Goal: Information Seeking & Learning: Learn about a topic

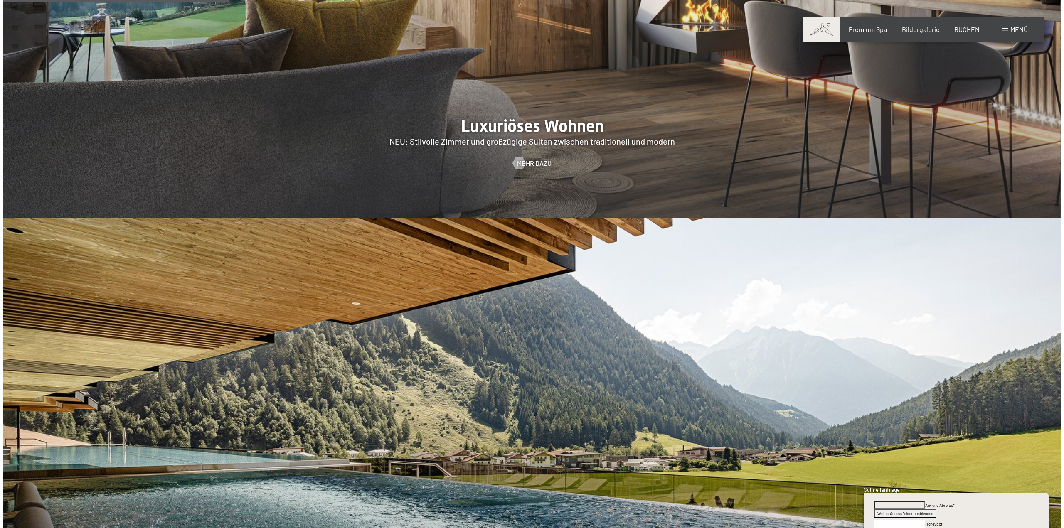
scroll to position [1122, 0]
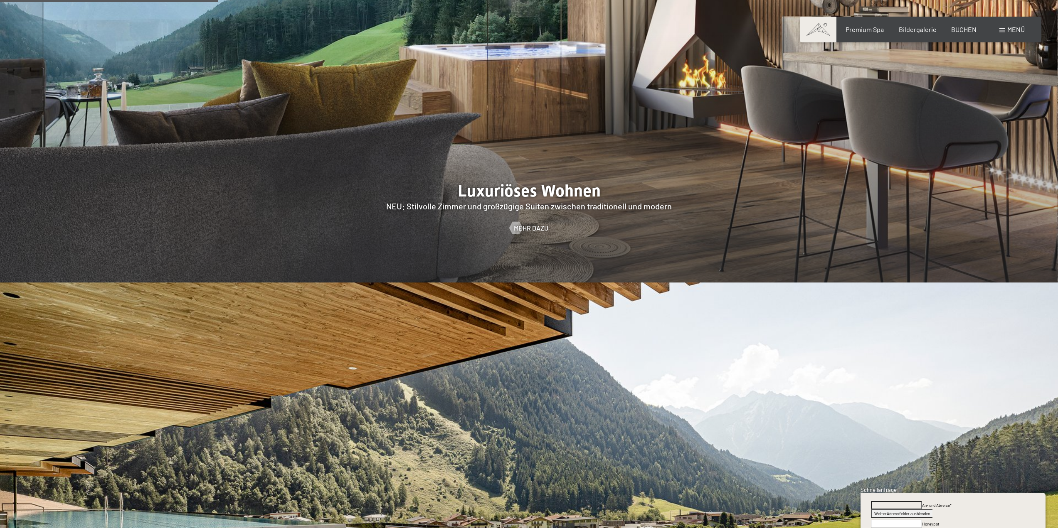
click at [1012, 31] on span "Menü" at bounding box center [1015, 29] width 17 height 8
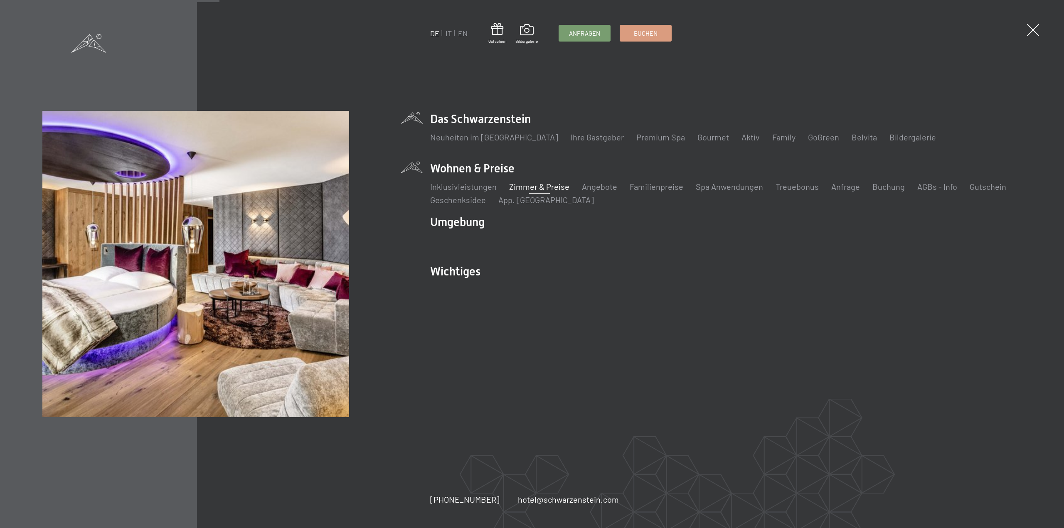
click at [535, 186] on link "Zimmer & Preise" at bounding box center [539, 187] width 60 height 10
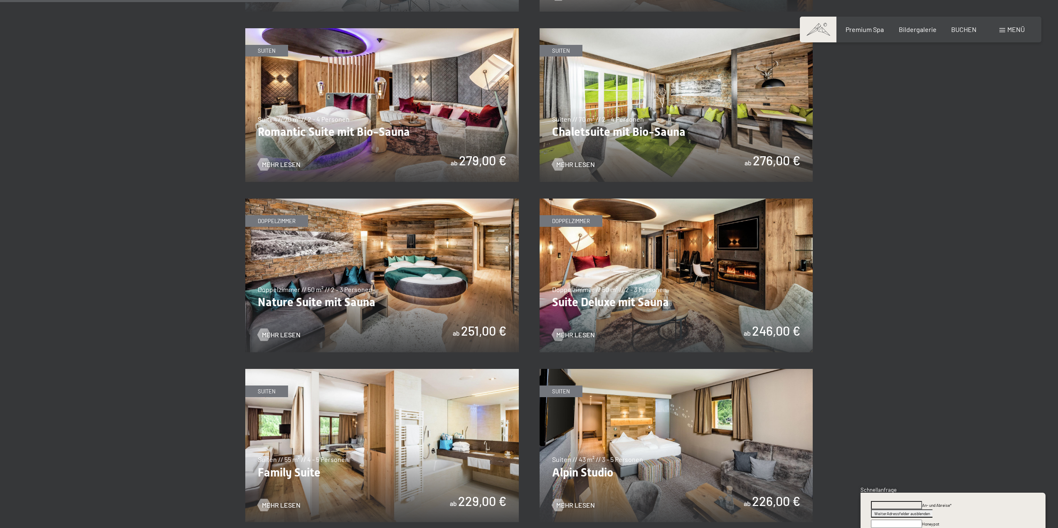
scroll to position [748, 0]
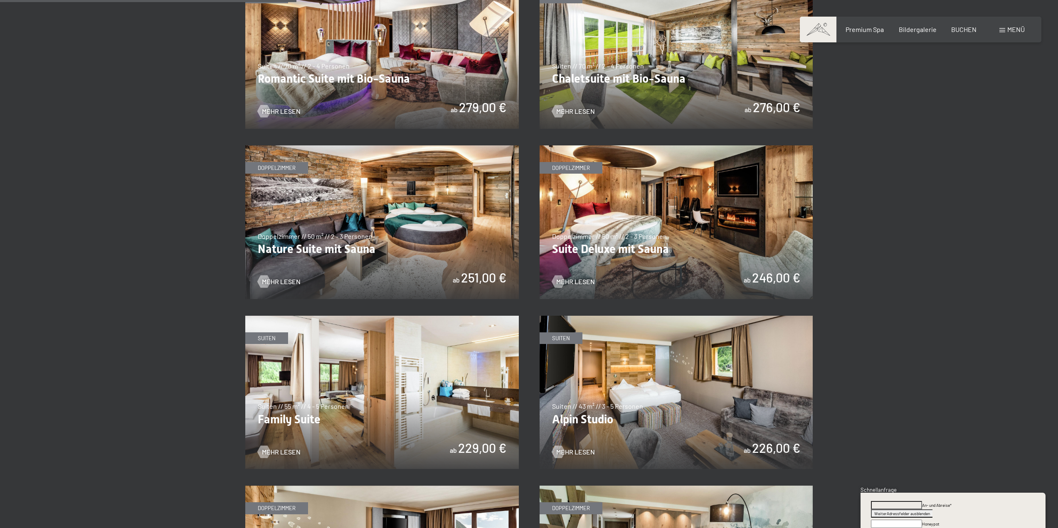
drag, startPoint x: 891, startPoint y: 328, endPoint x: 870, endPoint y: 225, distance: 105.2
click at [870, 225] on section "✓ alle Kategorien ✓ Suiten ✓ Doppelzimmer ✓ Einzelzimmer alle Kategorien alle K…" at bounding box center [529, 362] width 1058 height 1318
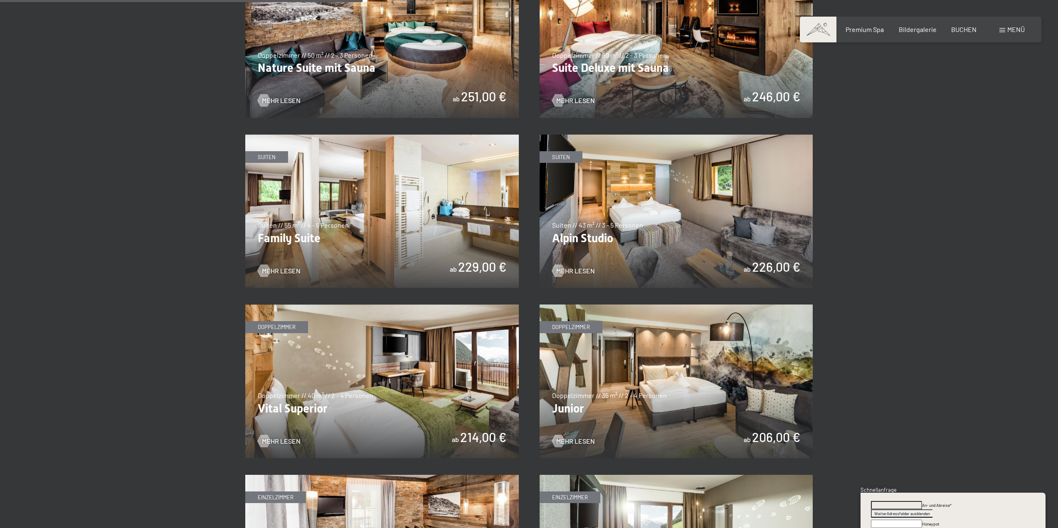
scroll to position [914, 0]
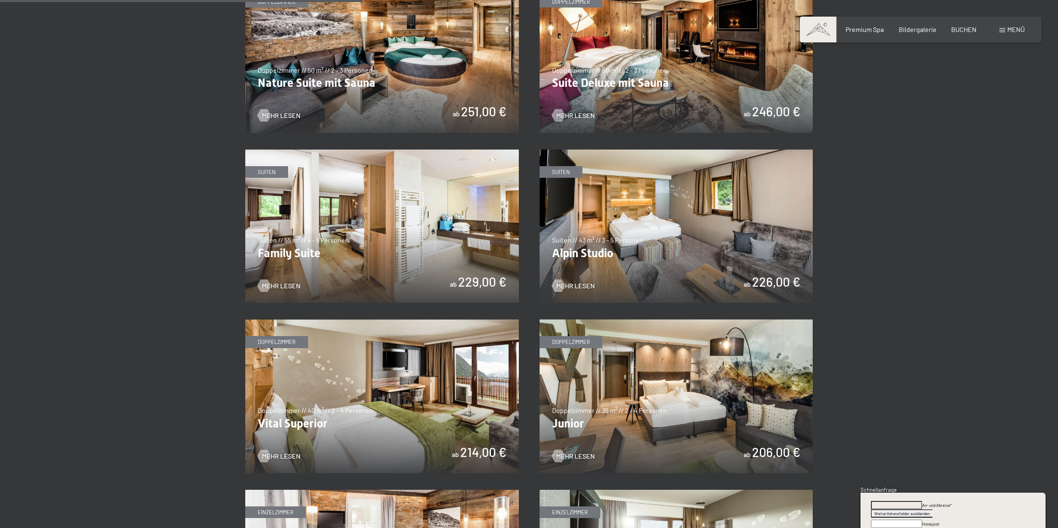
click at [272, 339] on img at bounding box center [381, 397] width 273 height 154
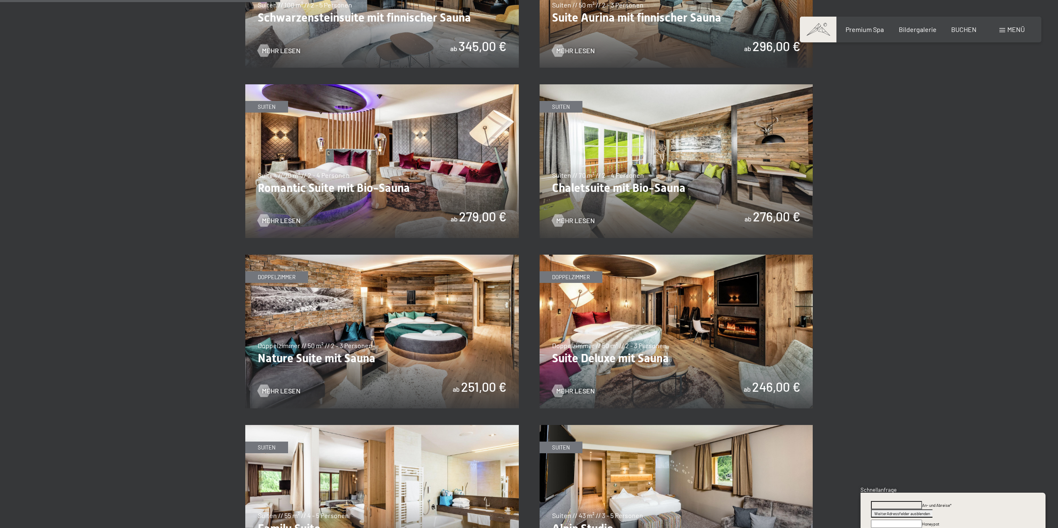
scroll to position [623, 0]
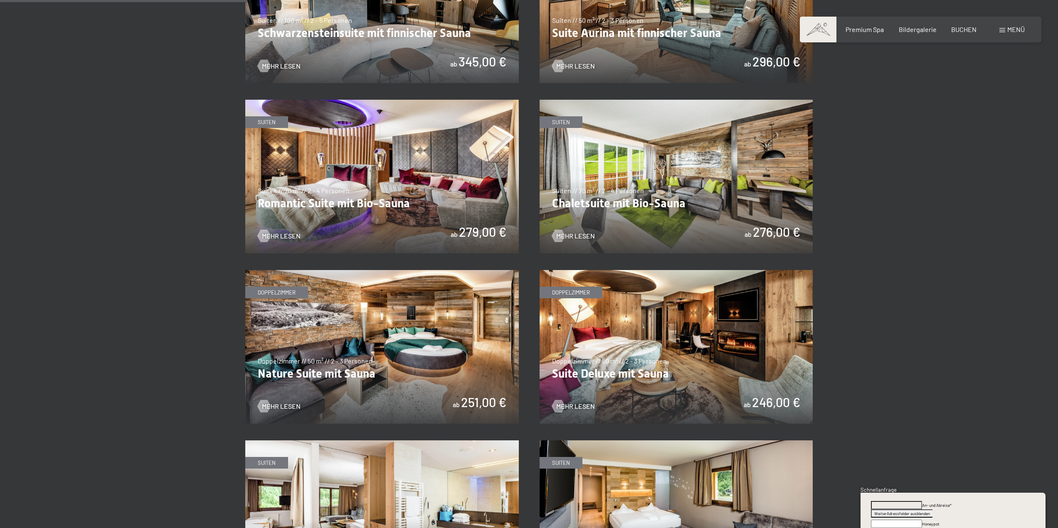
click at [334, 206] on img at bounding box center [381, 177] width 273 height 154
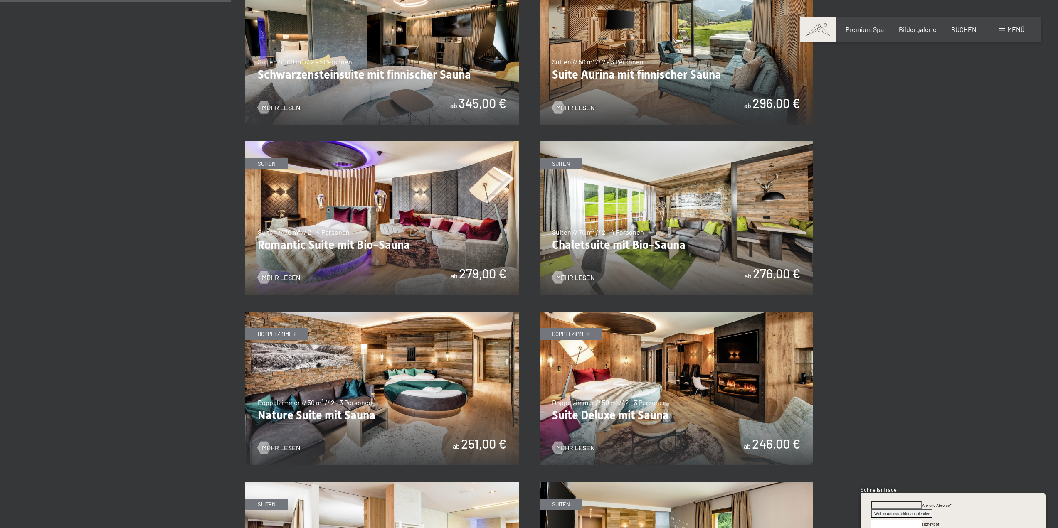
click at [630, 410] on img at bounding box center [675, 389] width 273 height 154
click at [403, 379] on img at bounding box center [381, 389] width 273 height 154
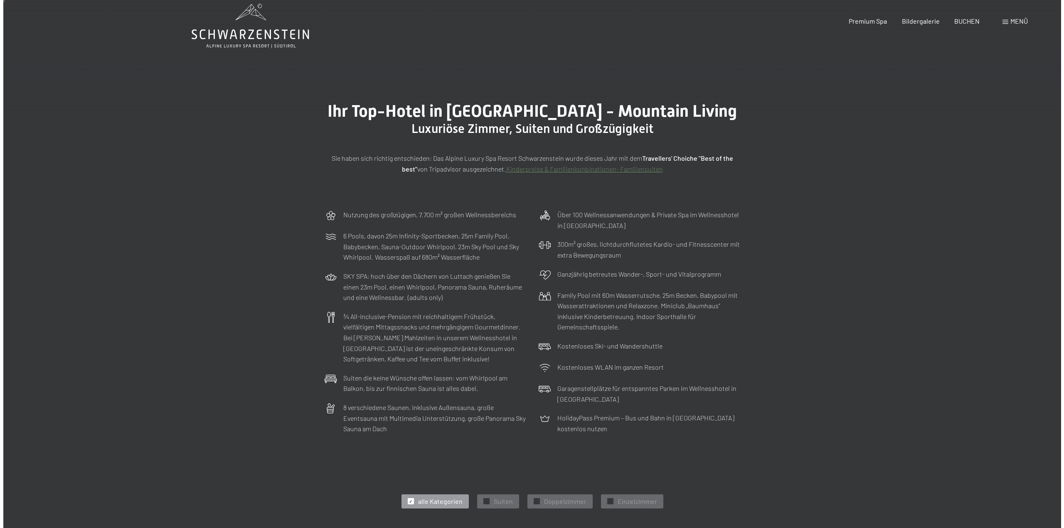
scroll to position [0, 0]
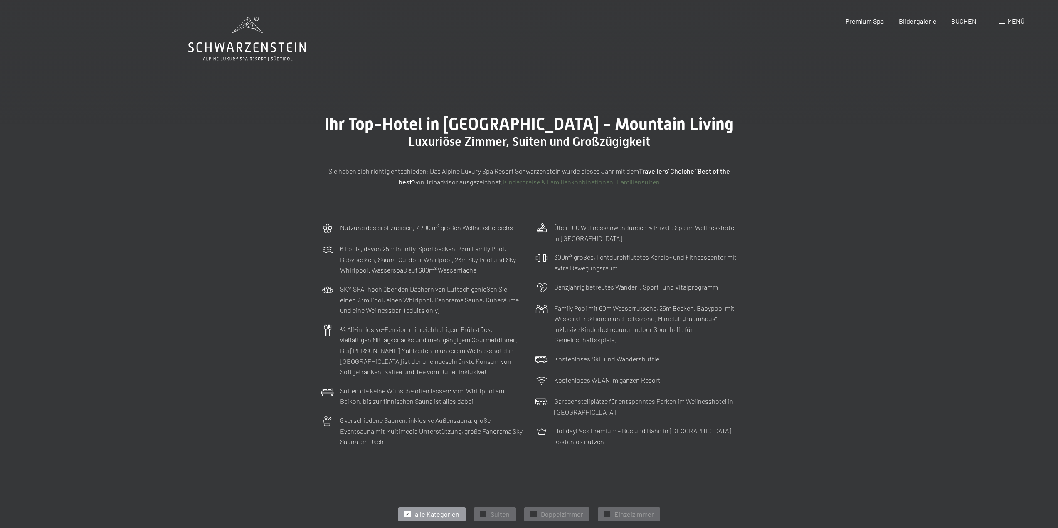
click at [1002, 20] on div "Menü" at bounding box center [1011, 21] width 25 height 9
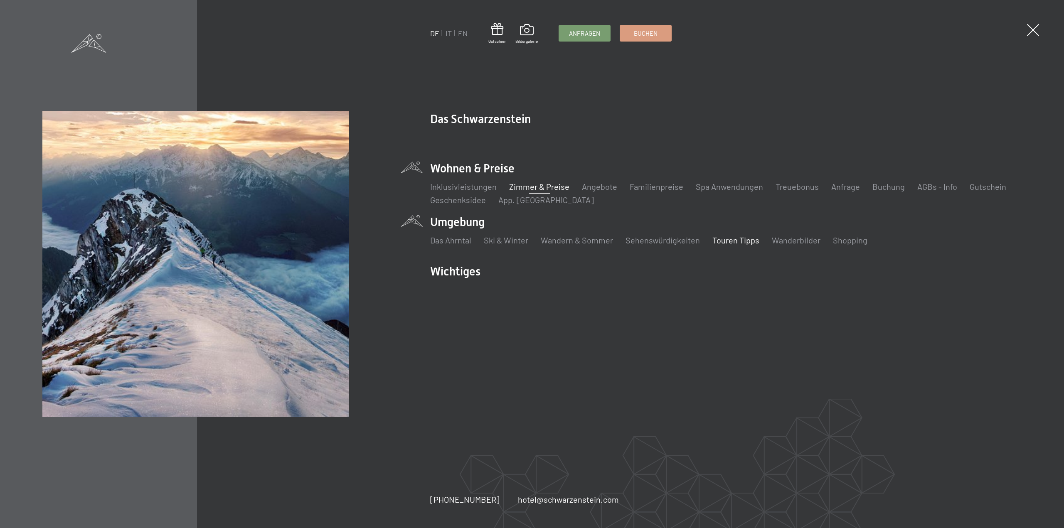
click at [739, 240] on link "Touren Tipps" at bounding box center [735, 240] width 47 height 10
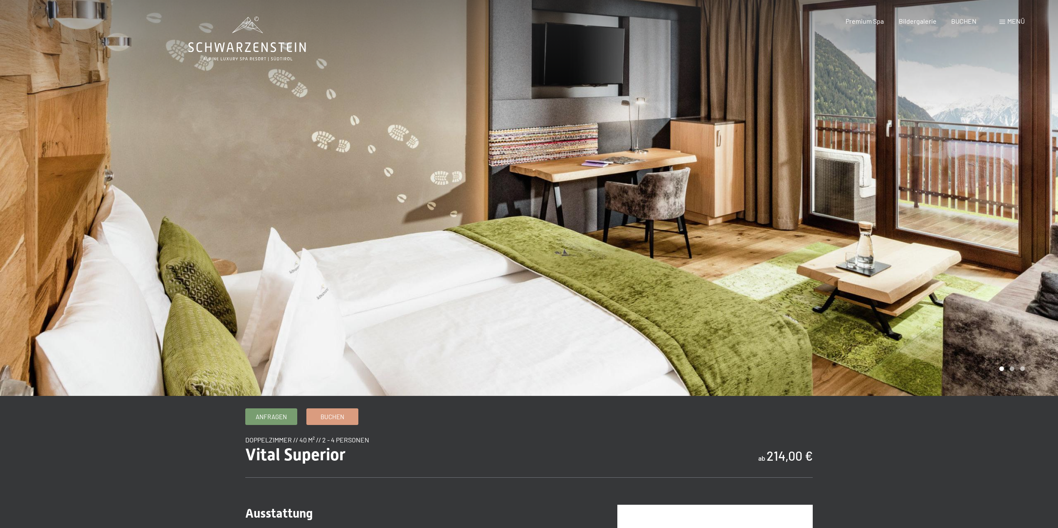
click at [989, 206] on div at bounding box center [793, 198] width 529 height 396
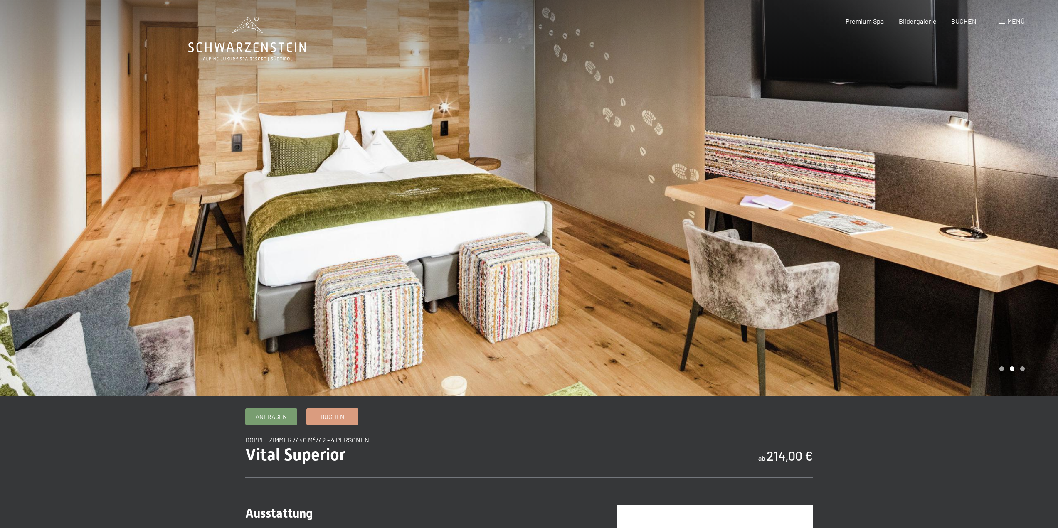
click at [989, 207] on div at bounding box center [793, 198] width 529 height 396
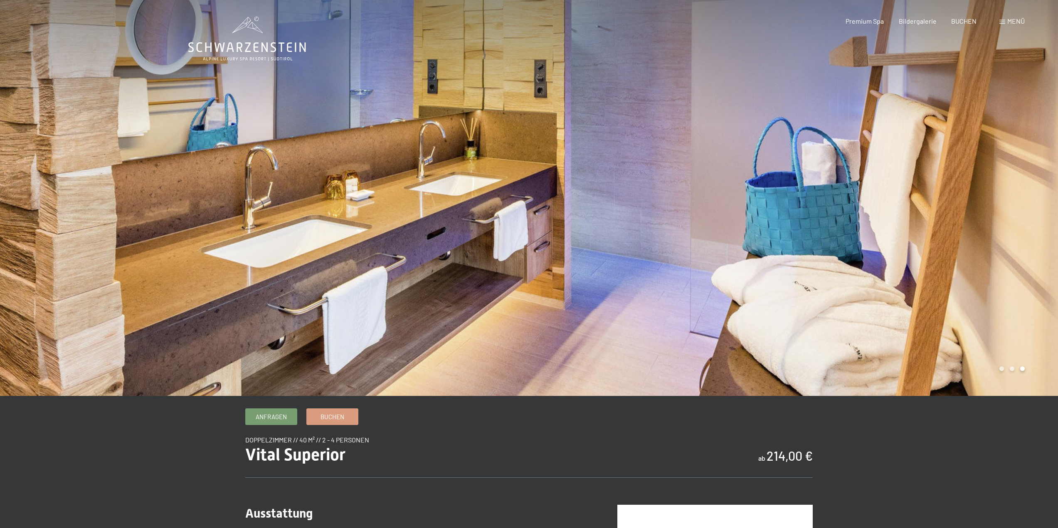
click at [989, 207] on div at bounding box center [793, 198] width 529 height 396
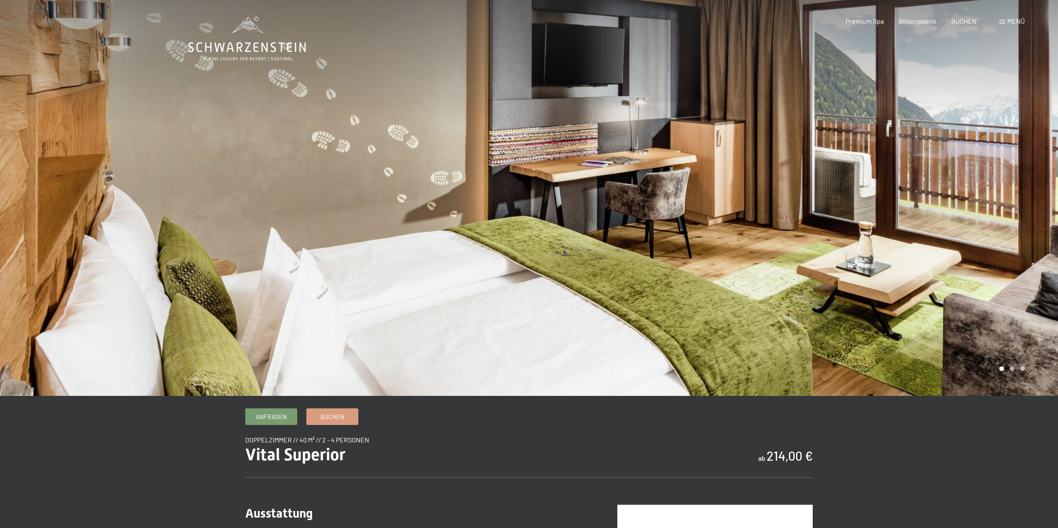
click at [988, 207] on div at bounding box center [793, 198] width 529 height 396
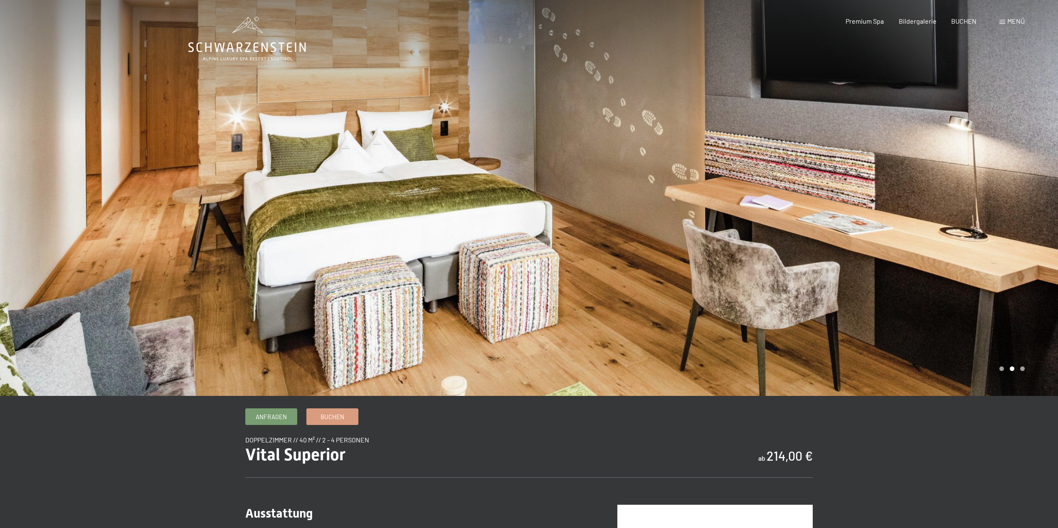
click at [988, 207] on div at bounding box center [793, 198] width 529 height 396
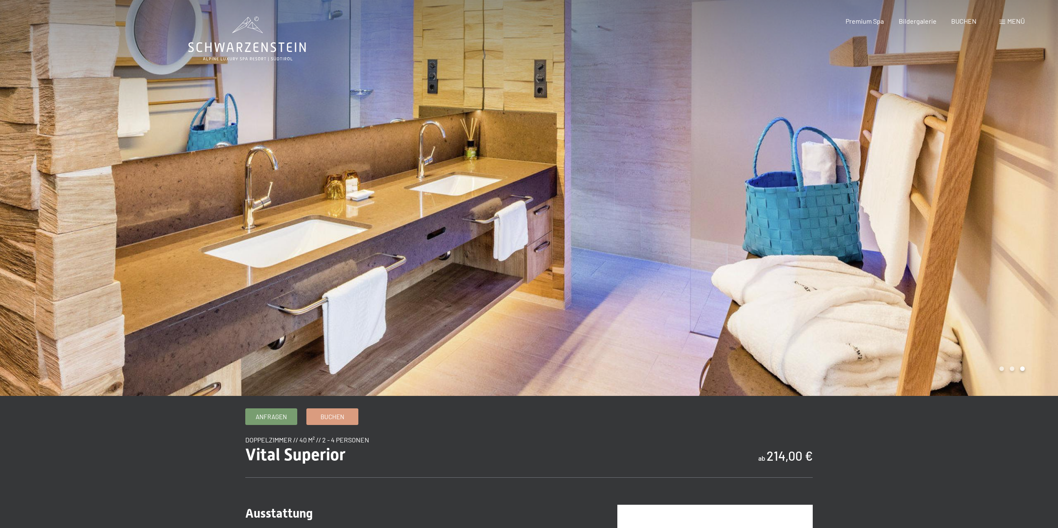
click at [988, 207] on div at bounding box center [793, 198] width 529 height 396
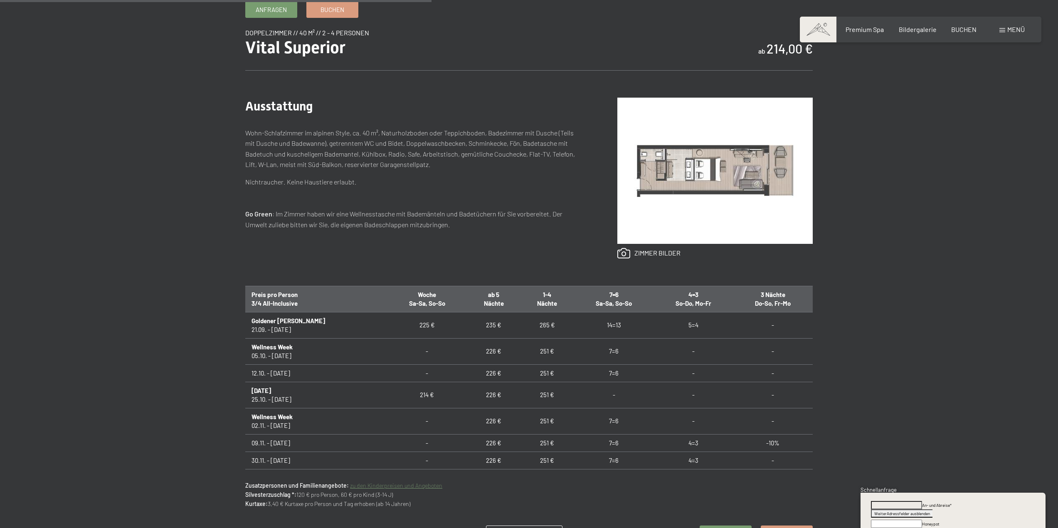
scroll to position [416, 0]
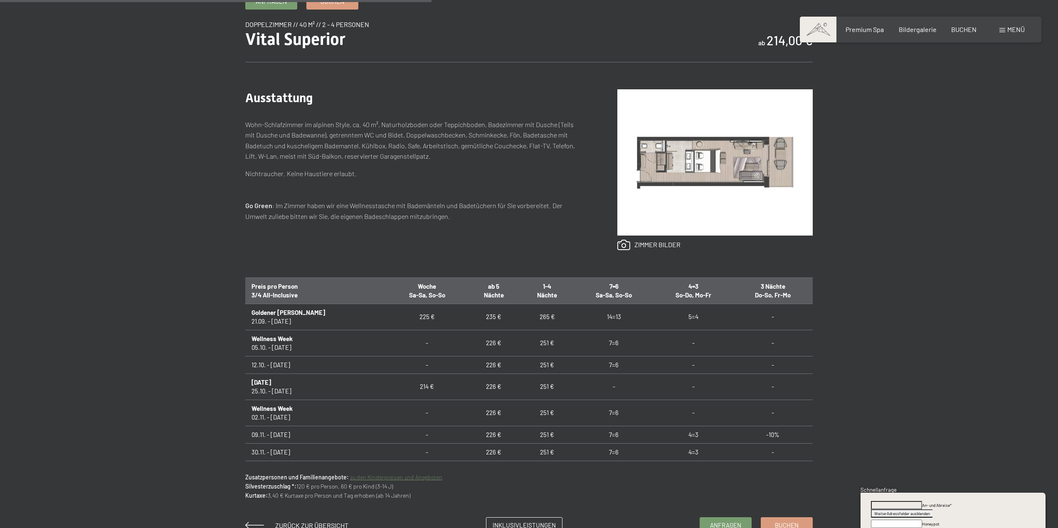
click at [675, 204] on img at bounding box center [714, 162] width 195 height 146
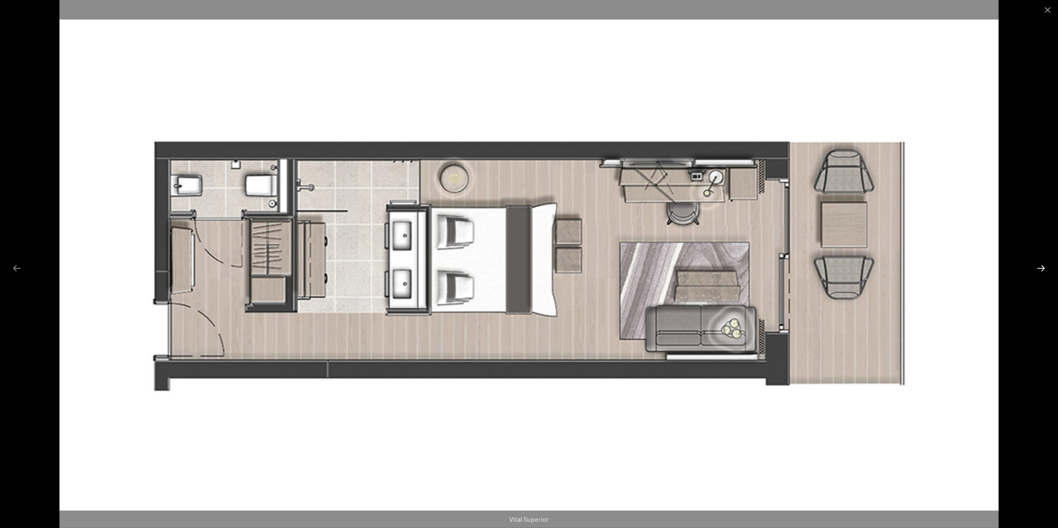
click at [1041, 268] on button "Next slide" at bounding box center [1040, 268] width 17 height 16
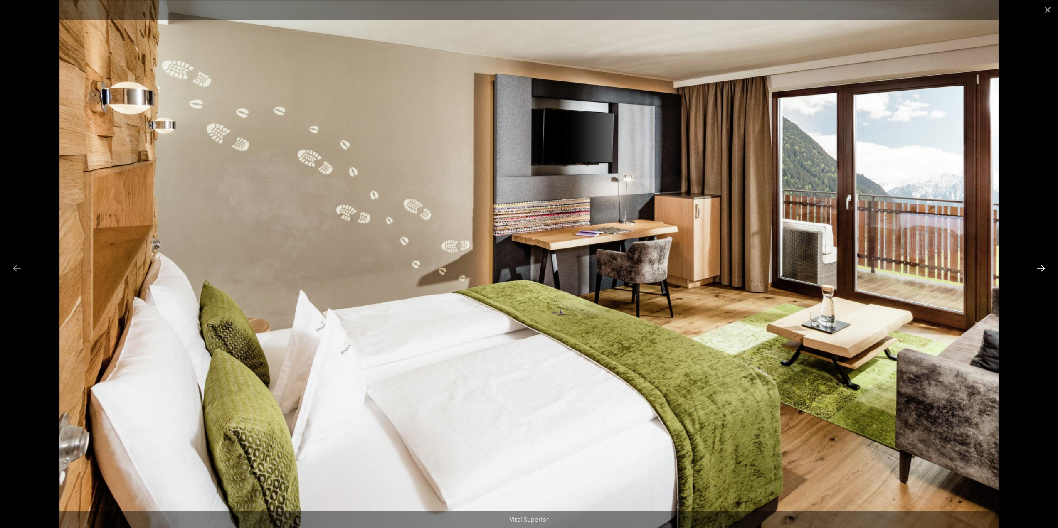
click at [1041, 268] on button "Next slide" at bounding box center [1040, 268] width 17 height 16
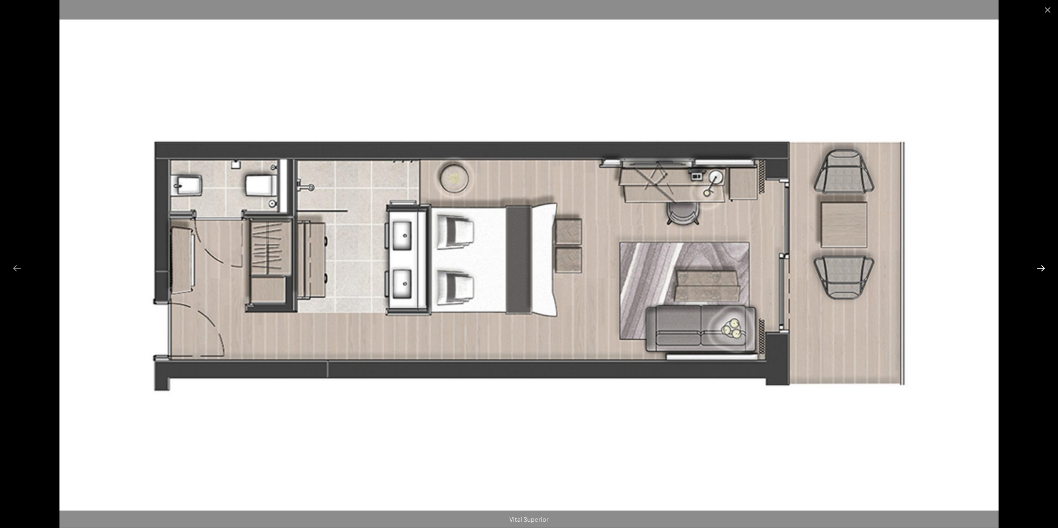
click at [1041, 268] on button "Next slide" at bounding box center [1040, 268] width 17 height 16
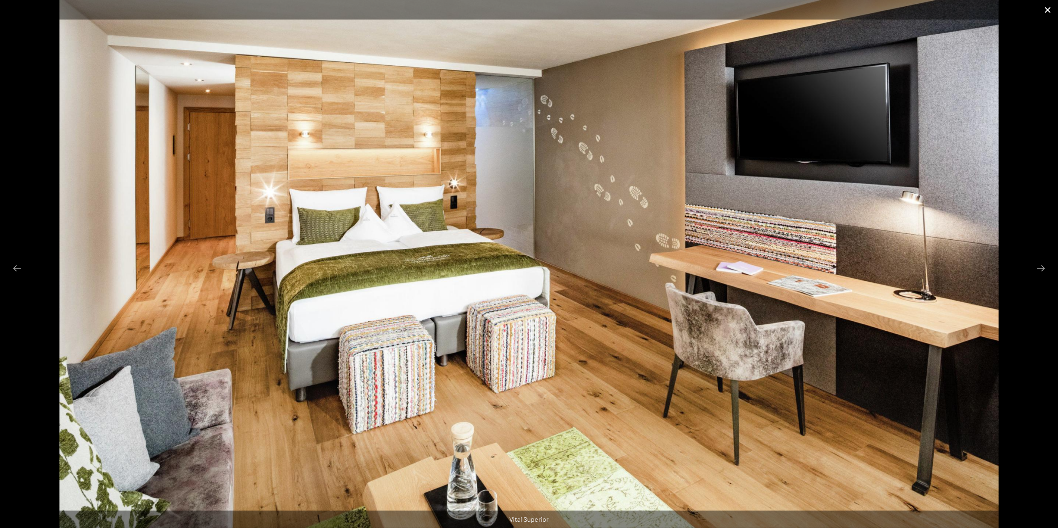
click at [1046, 9] on button "Close gallery" at bounding box center [1047, 10] width 21 height 20
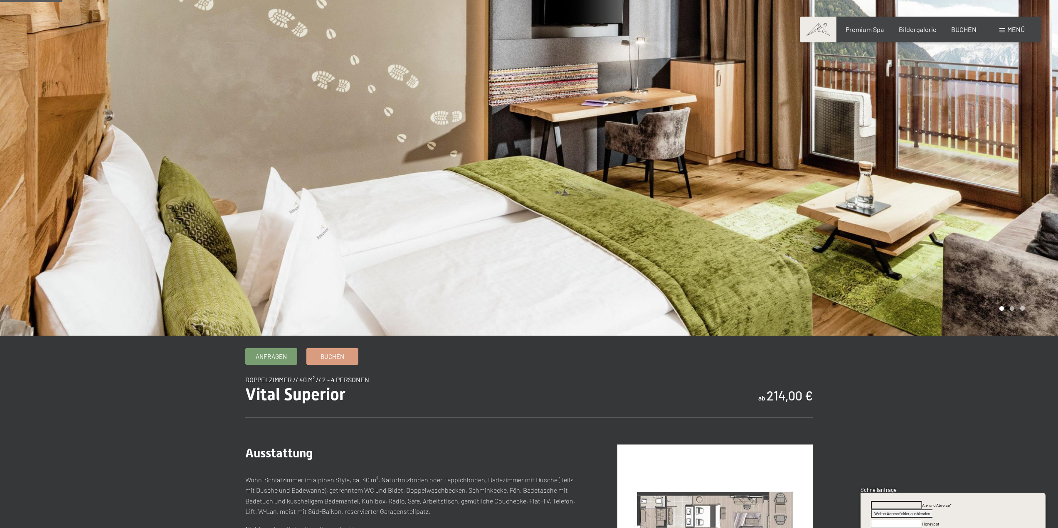
scroll to position [0, 0]
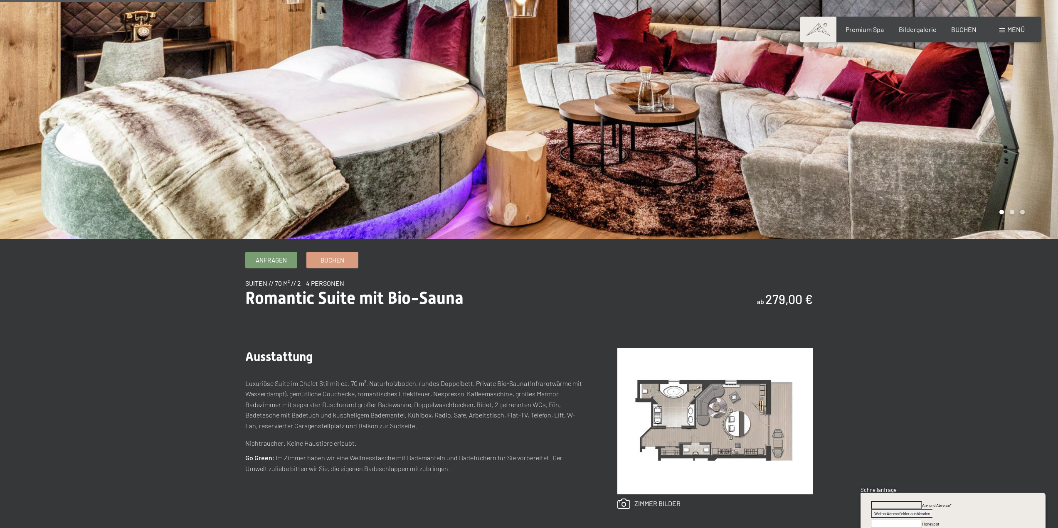
scroll to position [208, 0]
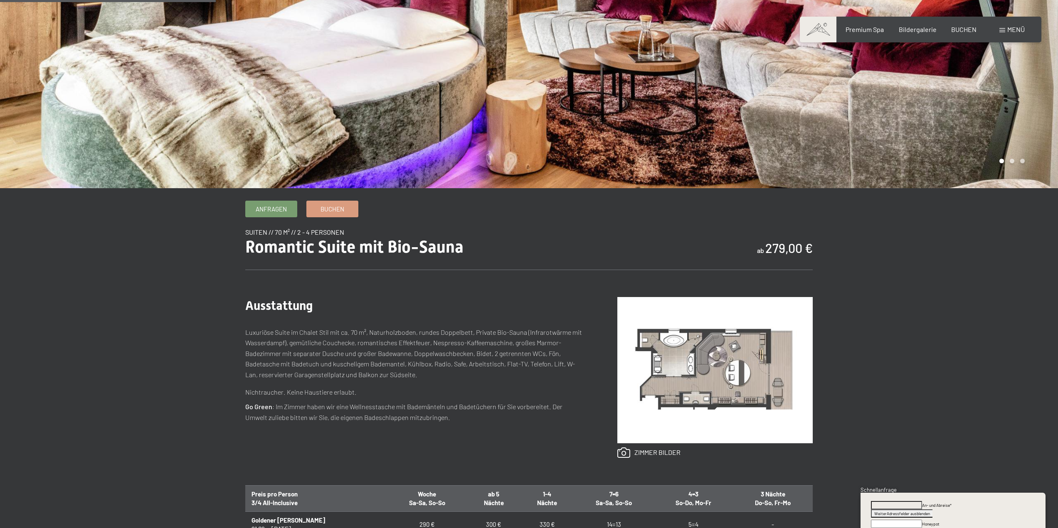
click at [696, 370] on img at bounding box center [714, 370] width 195 height 146
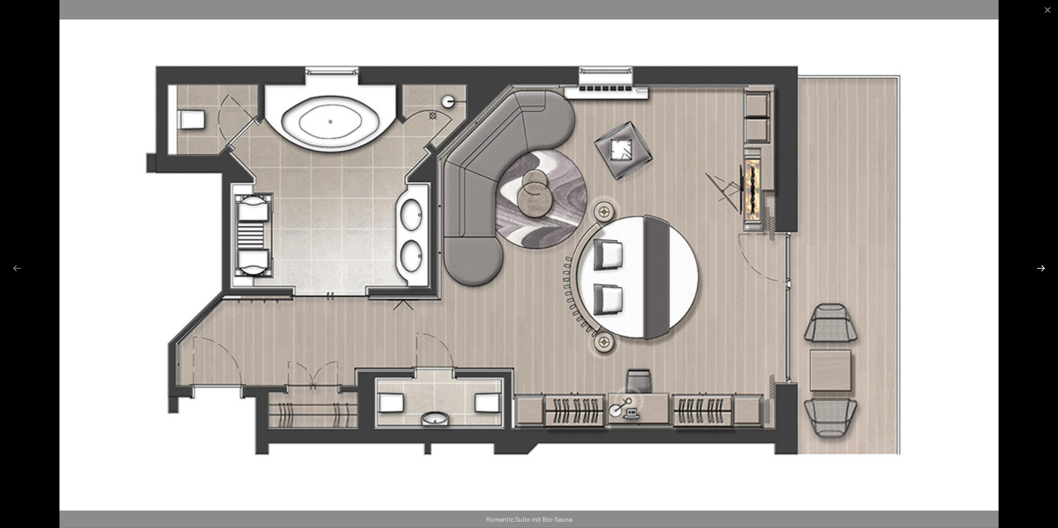
click at [1042, 267] on button "Next slide" at bounding box center [1040, 268] width 17 height 16
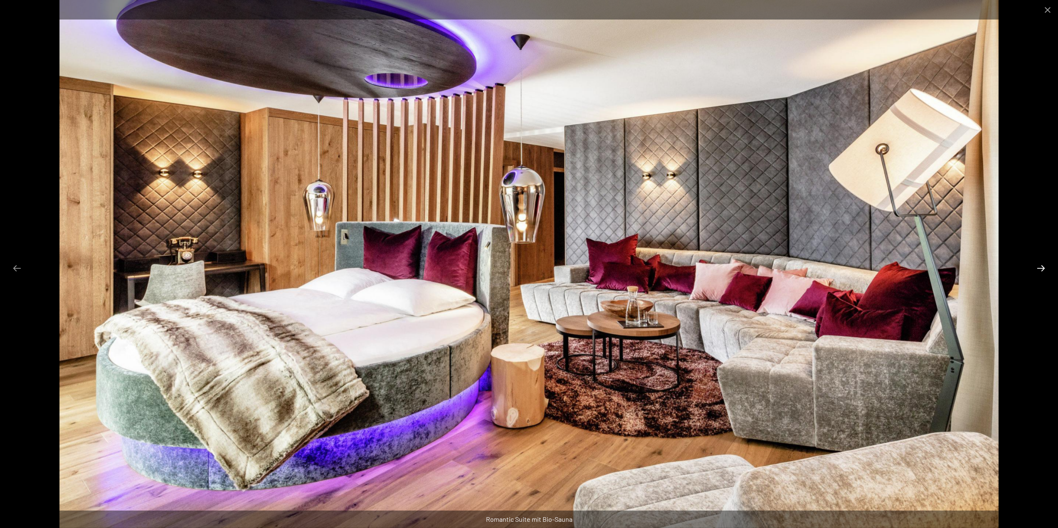
click at [1041, 267] on button "Next slide" at bounding box center [1040, 268] width 17 height 16
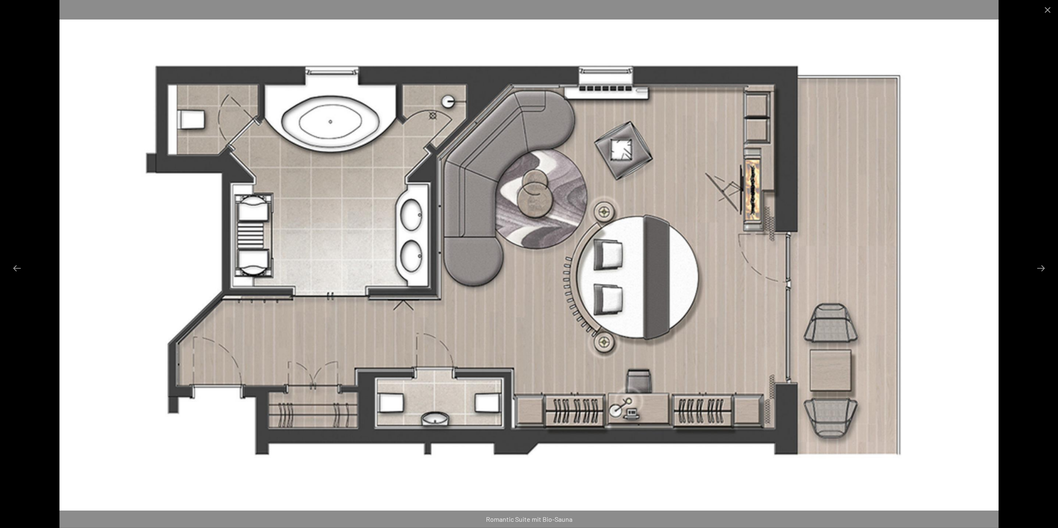
click at [1032, 145] on div at bounding box center [529, 264] width 1058 height 528
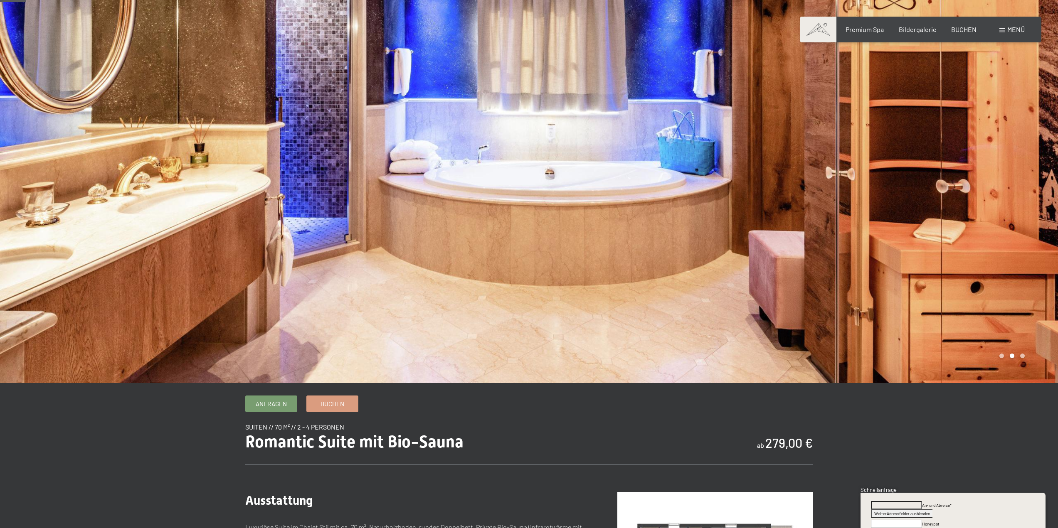
scroll to position [0, 0]
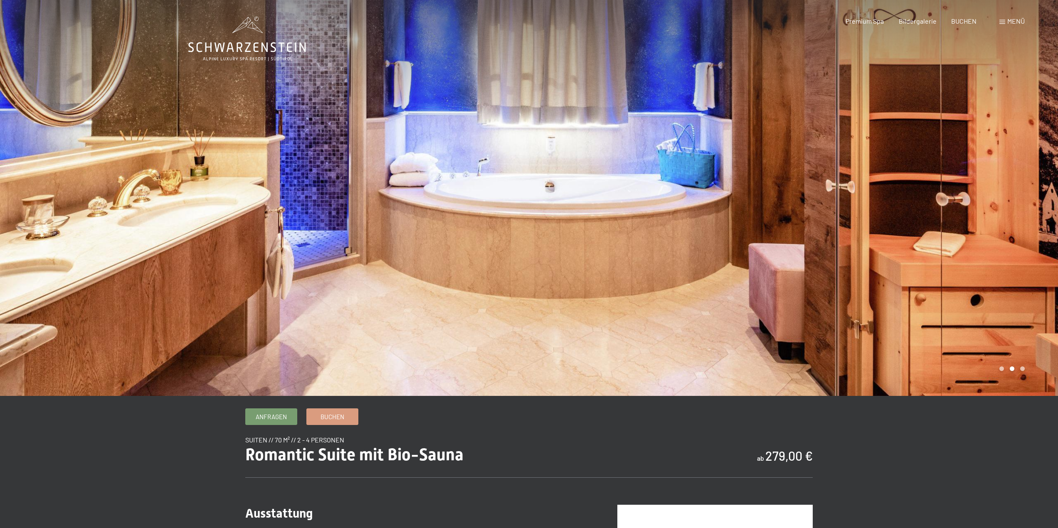
click at [1035, 181] on div at bounding box center [793, 198] width 529 height 396
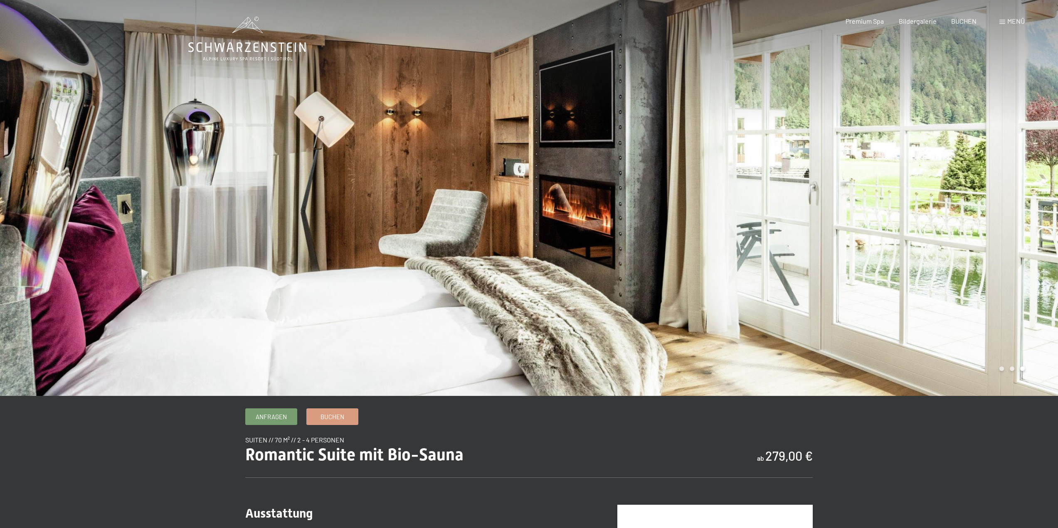
click at [1034, 182] on div at bounding box center [793, 198] width 529 height 396
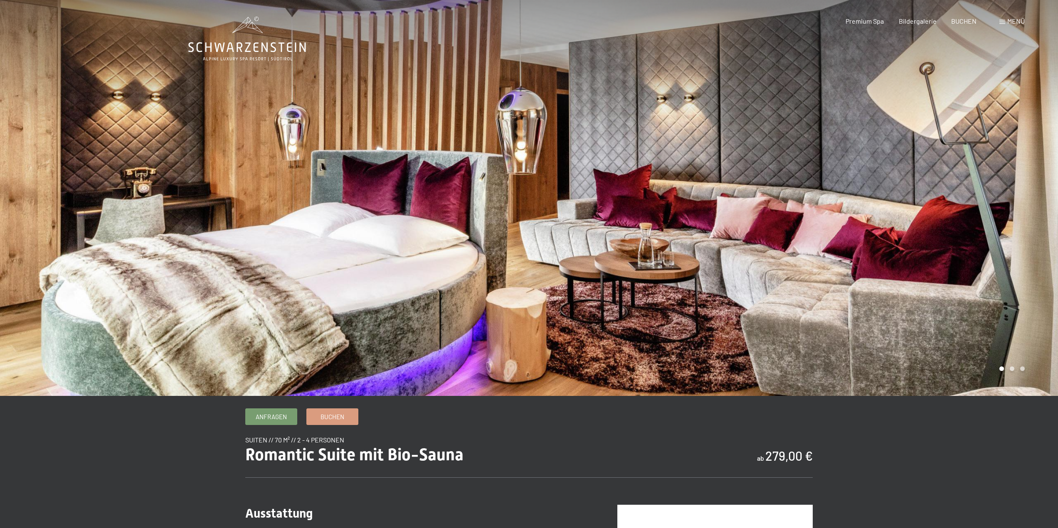
click at [1034, 183] on div at bounding box center [793, 198] width 529 height 396
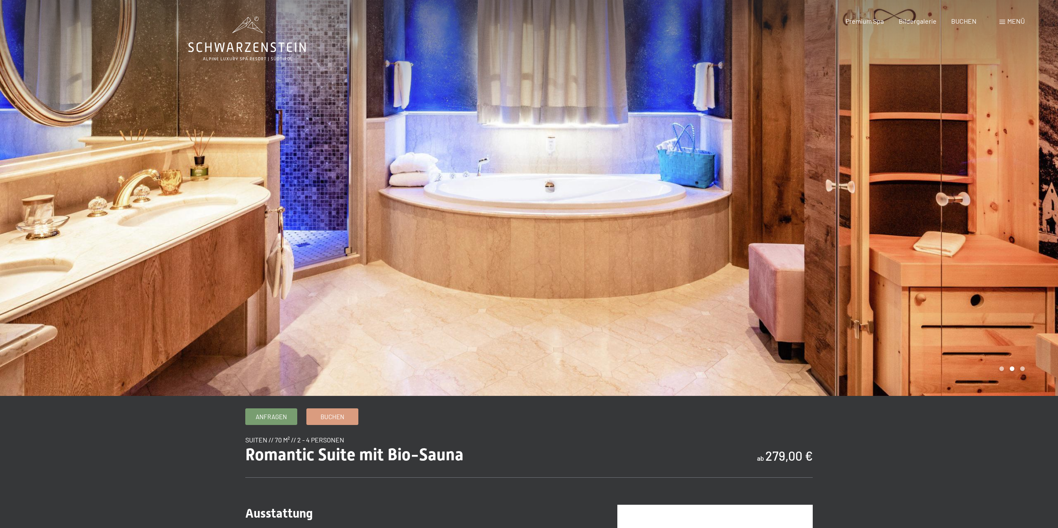
click at [1034, 183] on div at bounding box center [793, 198] width 529 height 396
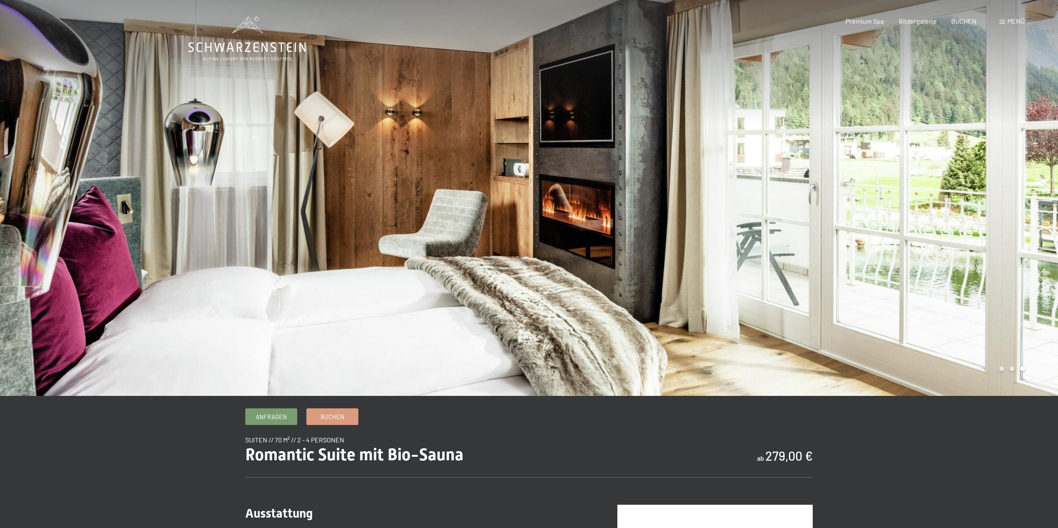
click at [1029, 183] on div at bounding box center [793, 198] width 529 height 396
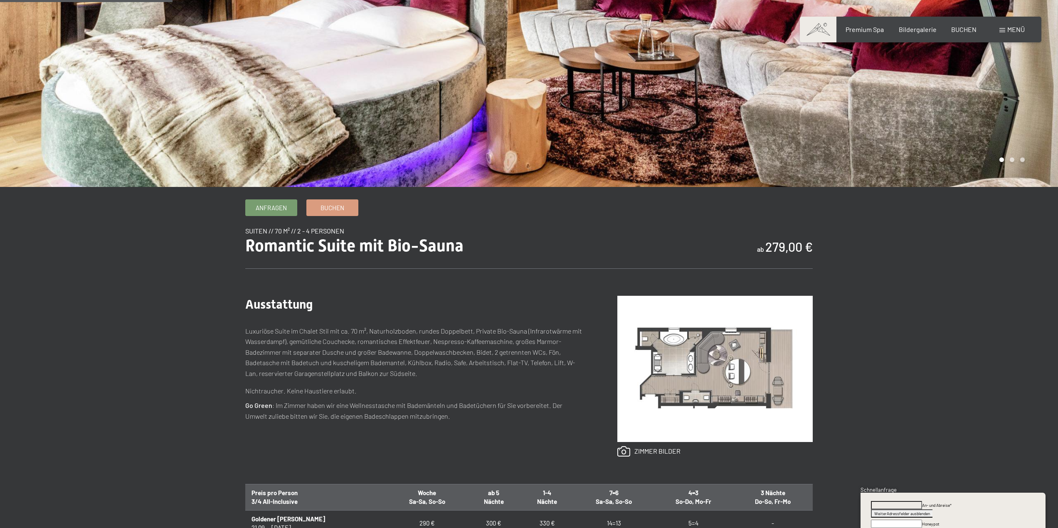
scroll to position [249, 0]
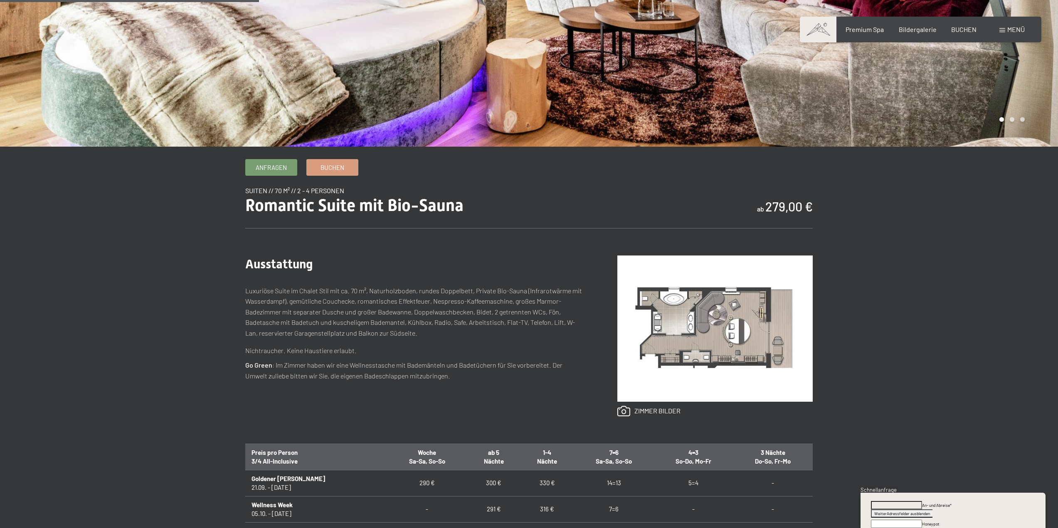
click at [683, 317] on img at bounding box center [714, 329] width 195 height 146
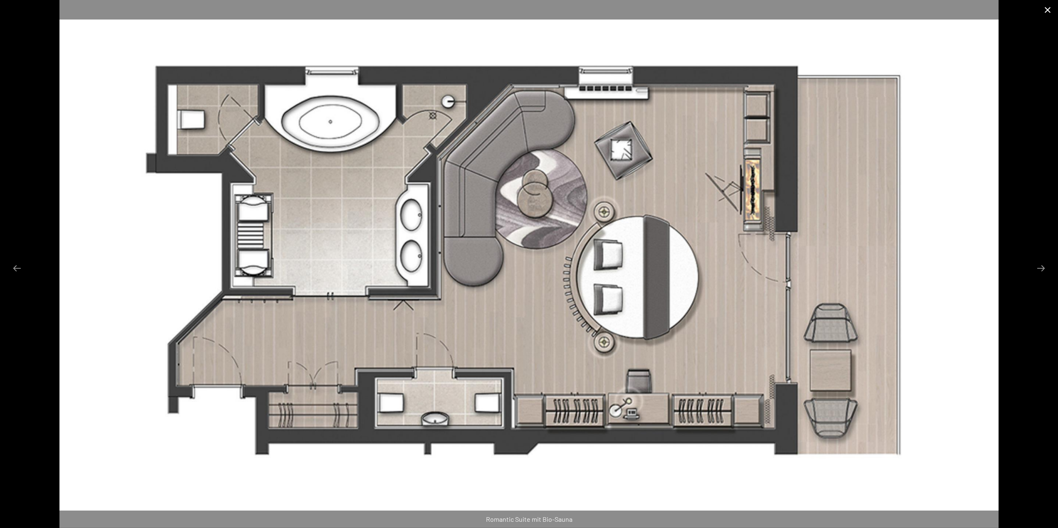
click at [1048, 10] on button "Close gallery" at bounding box center [1047, 10] width 21 height 20
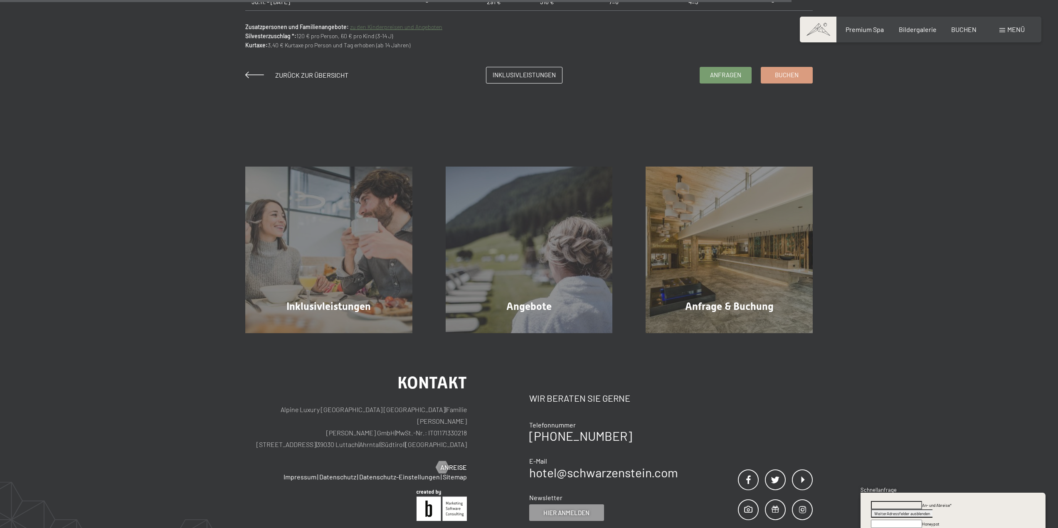
scroll to position [873, 0]
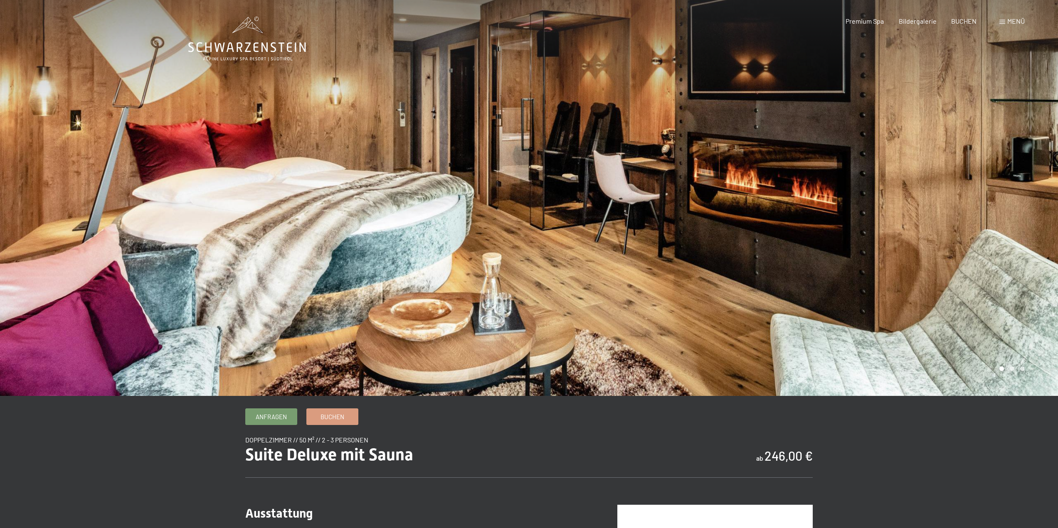
click at [1024, 193] on div at bounding box center [793, 198] width 529 height 396
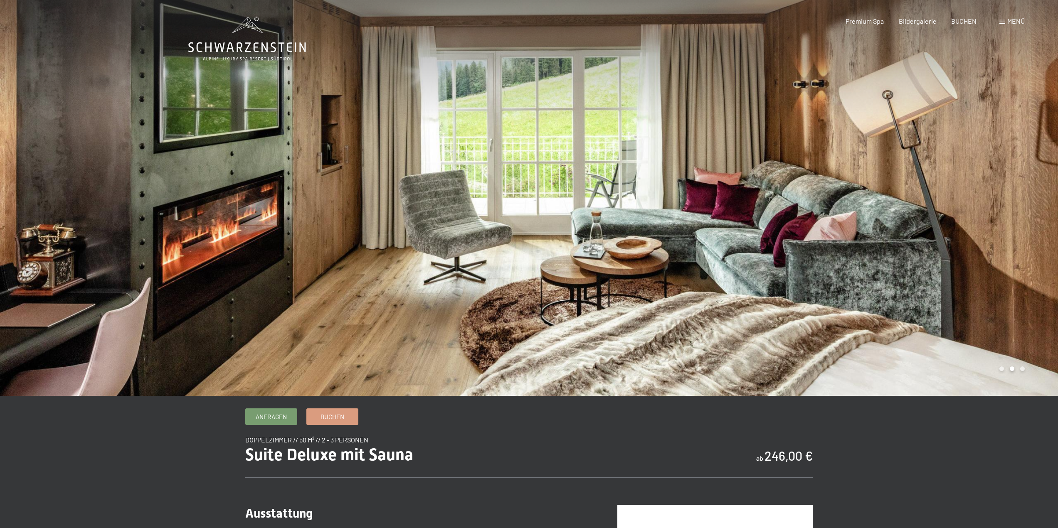
click at [1023, 195] on div at bounding box center [793, 198] width 529 height 396
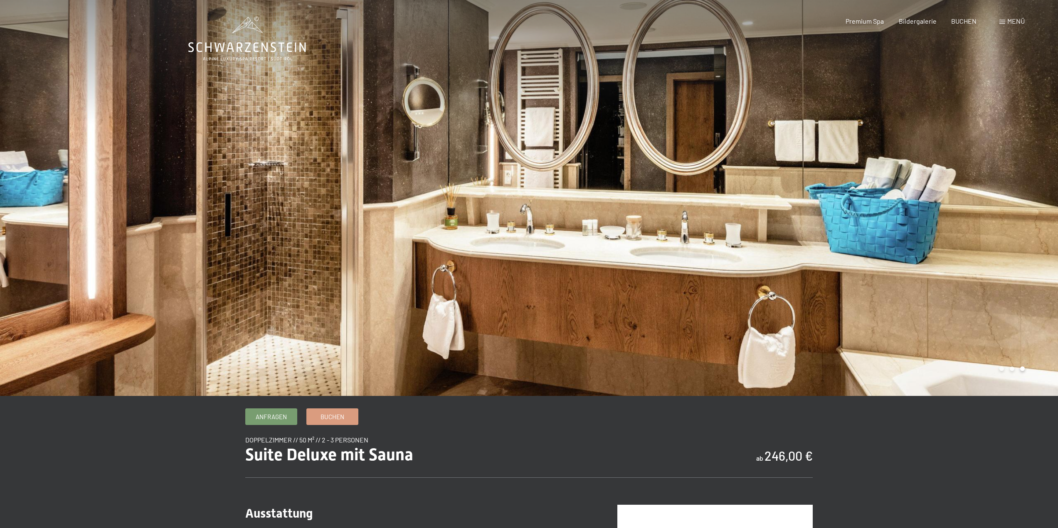
click at [1021, 197] on div at bounding box center [793, 198] width 529 height 396
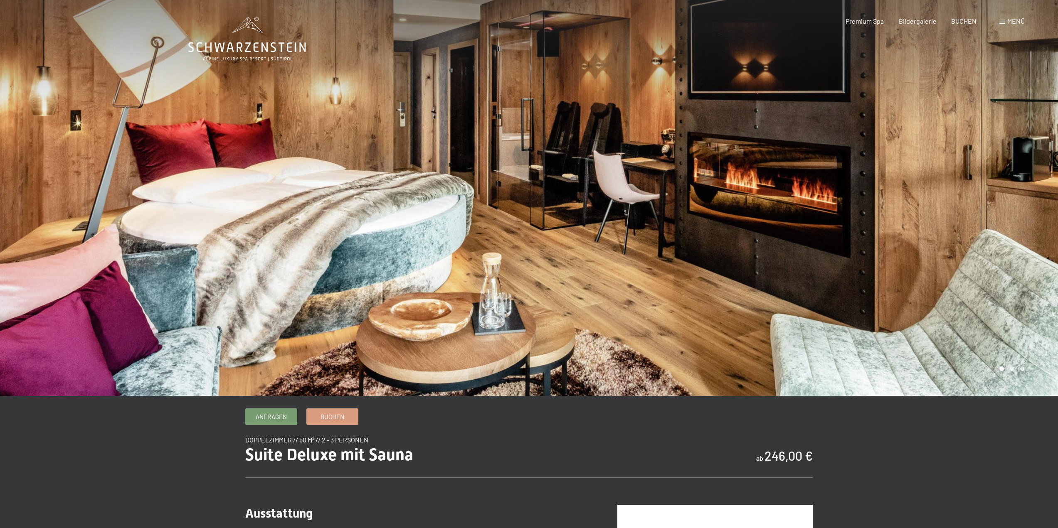
click at [1021, 197] on div at bounding box center [793, 198] width 529 height 396
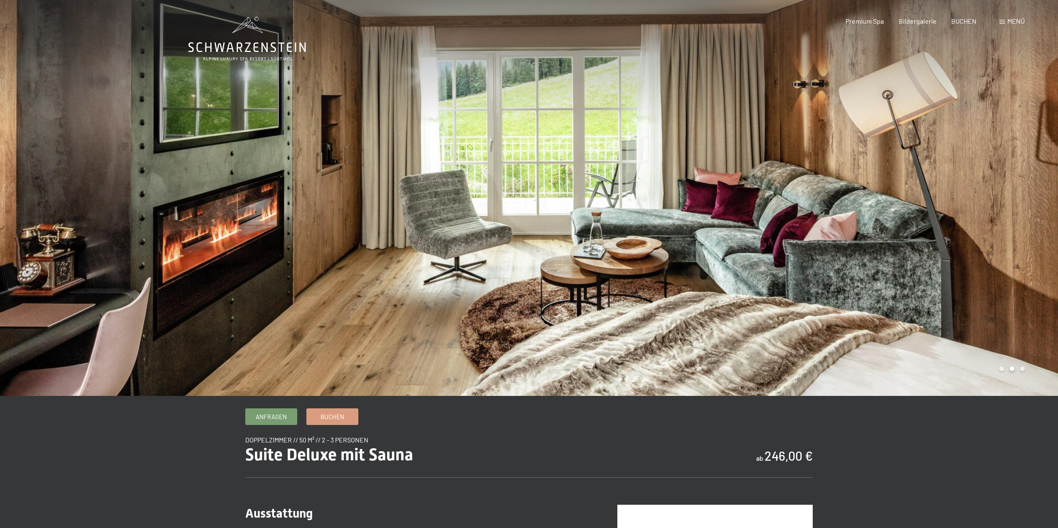
click at [1021, 197] on div at bounding box center [793, 198] width 529 height 396
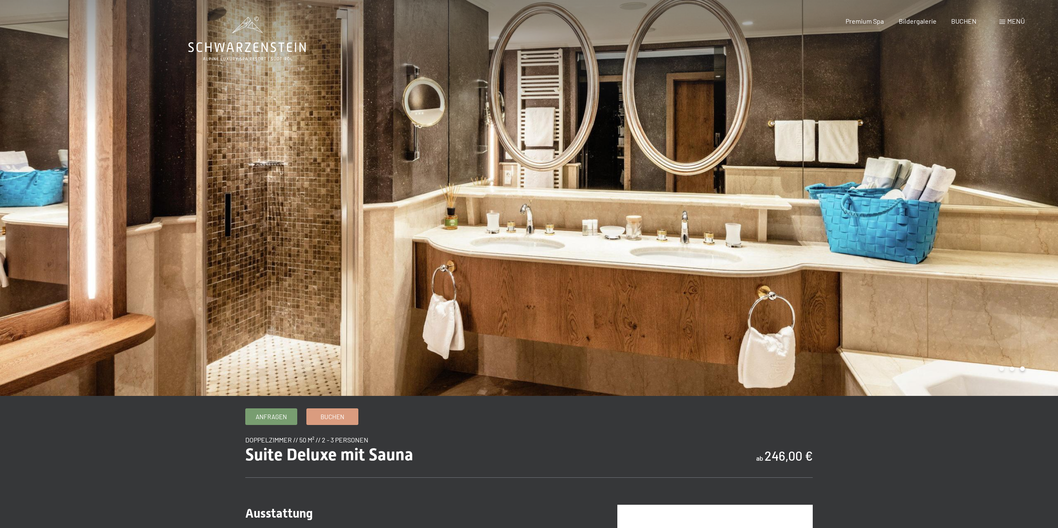
click at [1021, 197] on div at bounding box center [793, 198] width 529 height 396
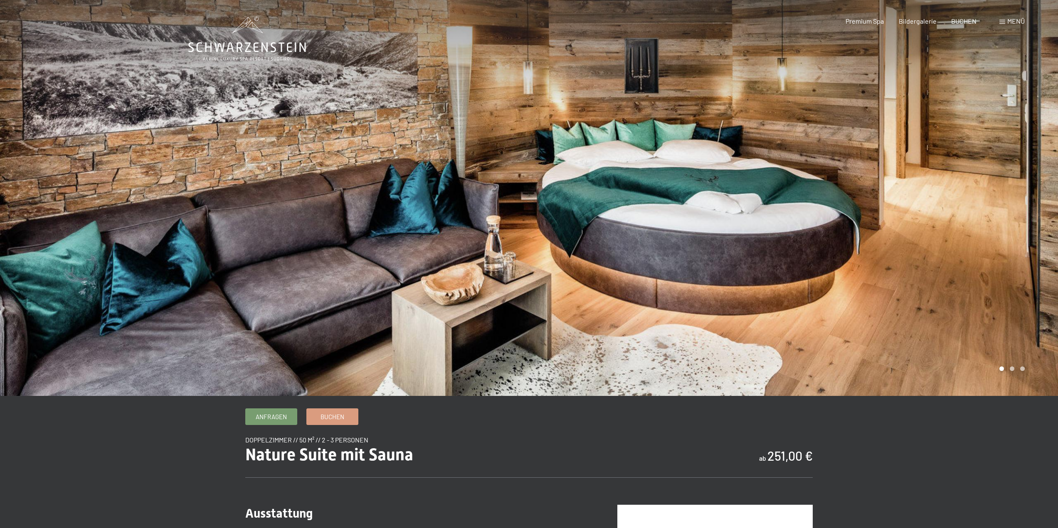
click at [1018, 184] on div at bounding box center [793, 198] width 529 height 396
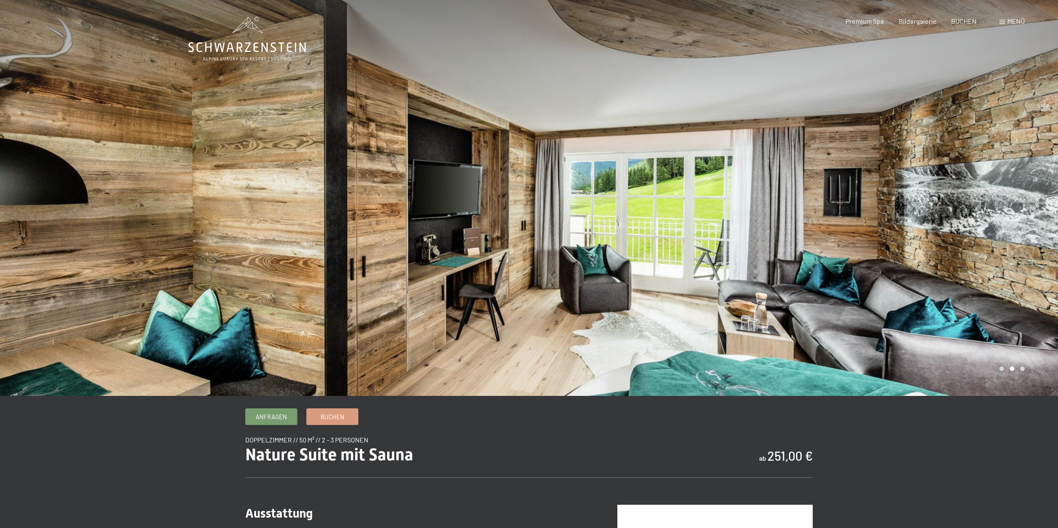
click at [1018, 184] on div at bounding box center [793, 198] width 529 height 396
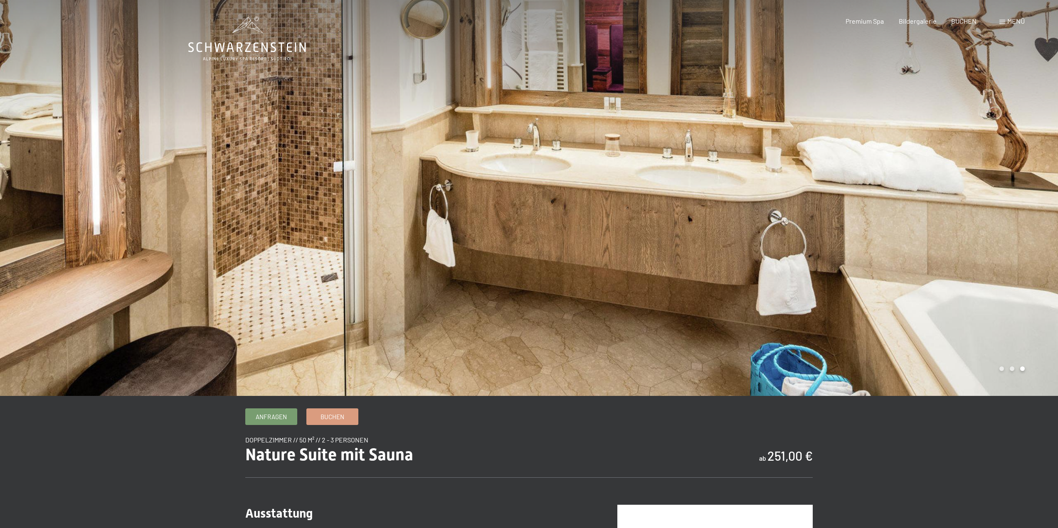
click at [1018, 184] on div at bounding box center [793, 198] width 529 height 396
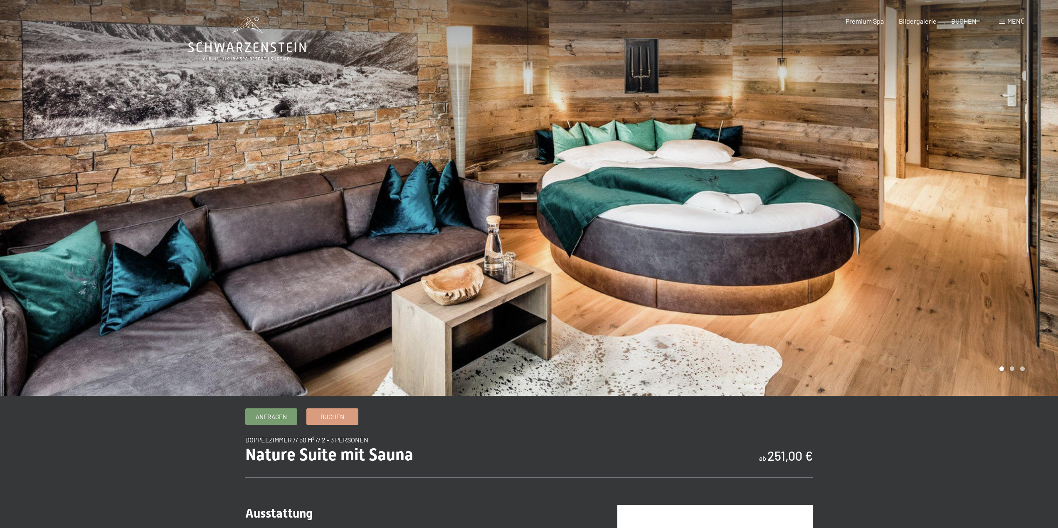
click at [1018, 184] on div at bounding box center [793, 198] width 529 height 396
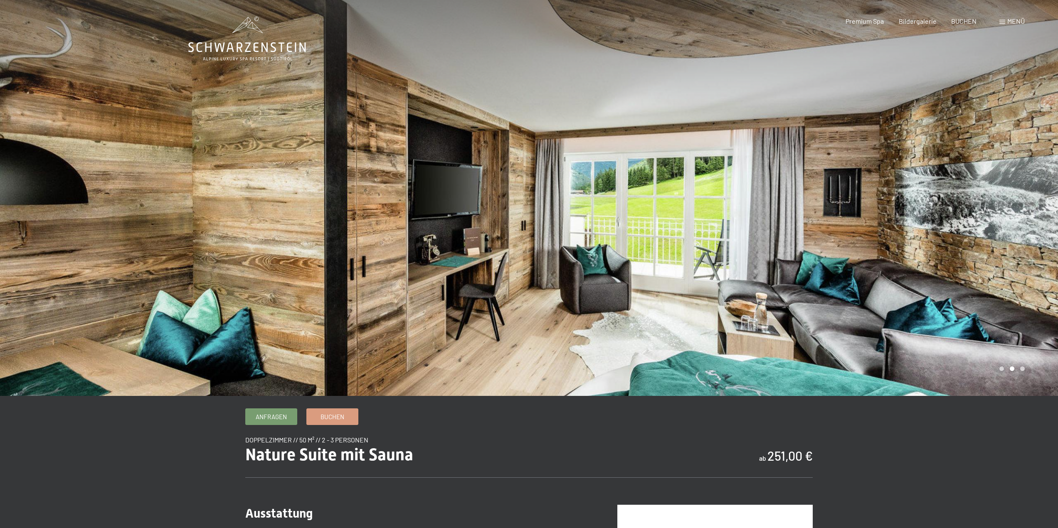
click at [1018, 184] on div at bounding box center [793, 198] width 529 height 396
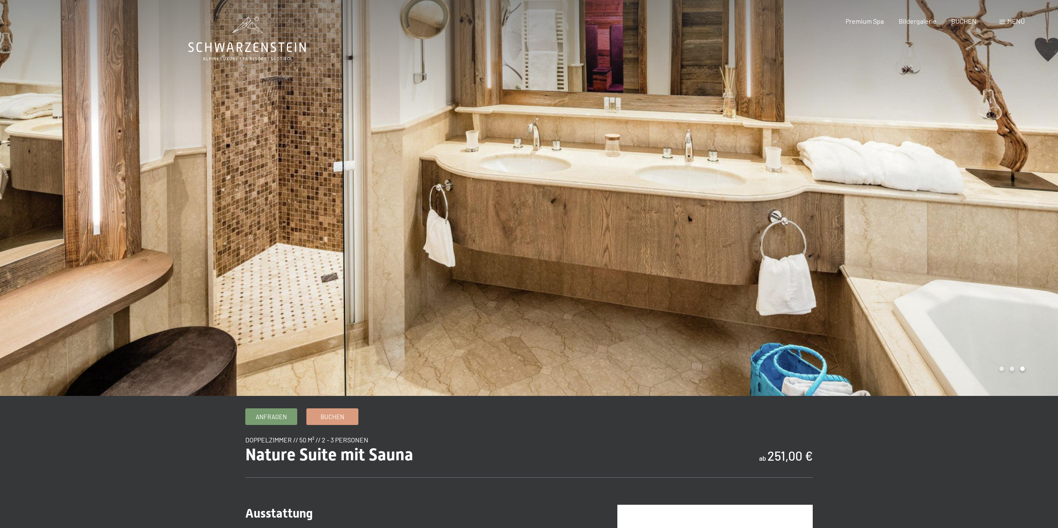
click at [1017, 184] on div at bounding box center [793, 198] width 529 height 396
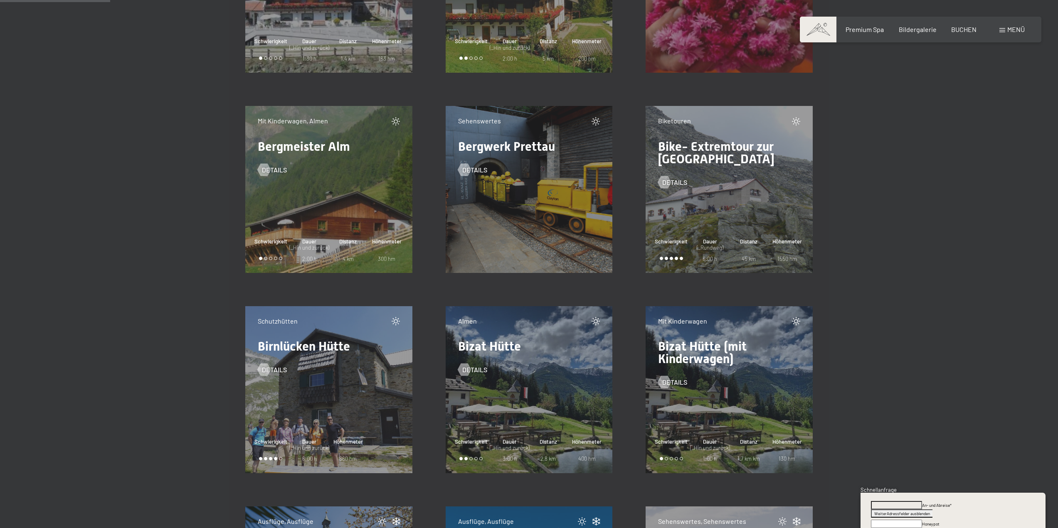
scroll to position [1454, 0]
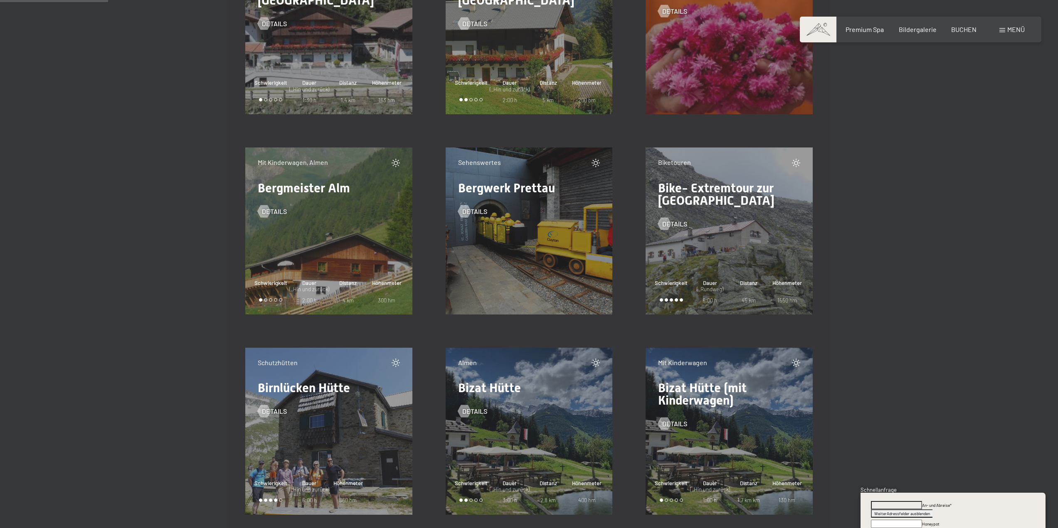
click at [757, 254] on div "Biketouren Bike- Extremtour zur Chemnitzer Hütte Details Schwierigkeit Dauer (_…" at bounding box center [728, 231] width 167 height 167
click at [716, 185] on span "Bike- Extremtour zur Chemnitzer Hütte" at bounding box center [716, 194] width 116 height 27
click at [670, 223] on span "Details" at bounding box center [682, 223] width 25 height 9
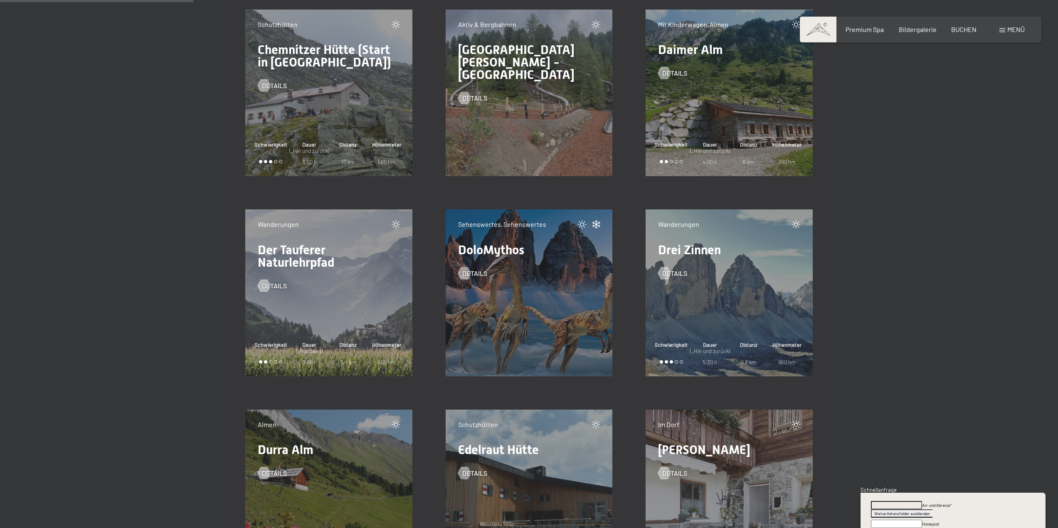
scroll to position [2618, 0]
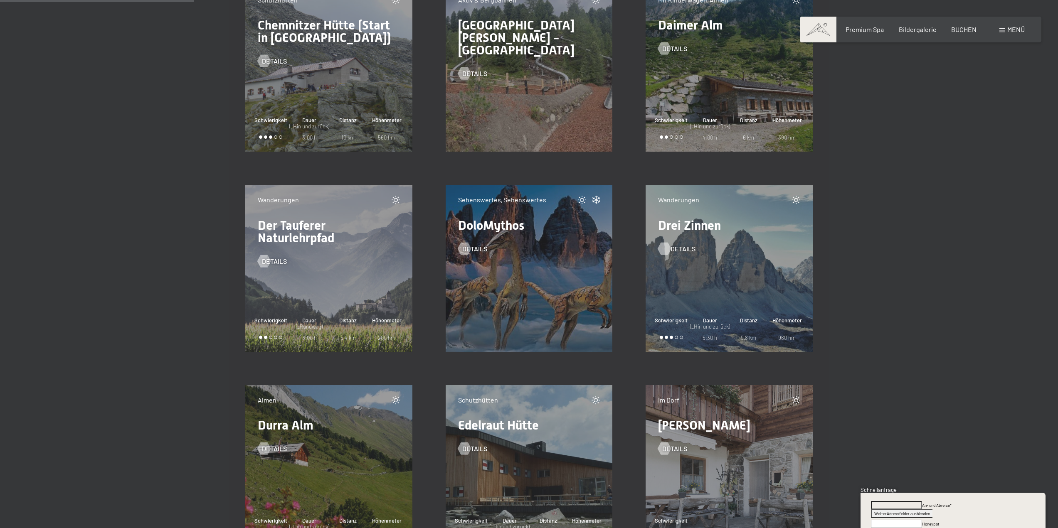
click at [666, 246] on div at bounding box center [664, 248] width 7 height 12
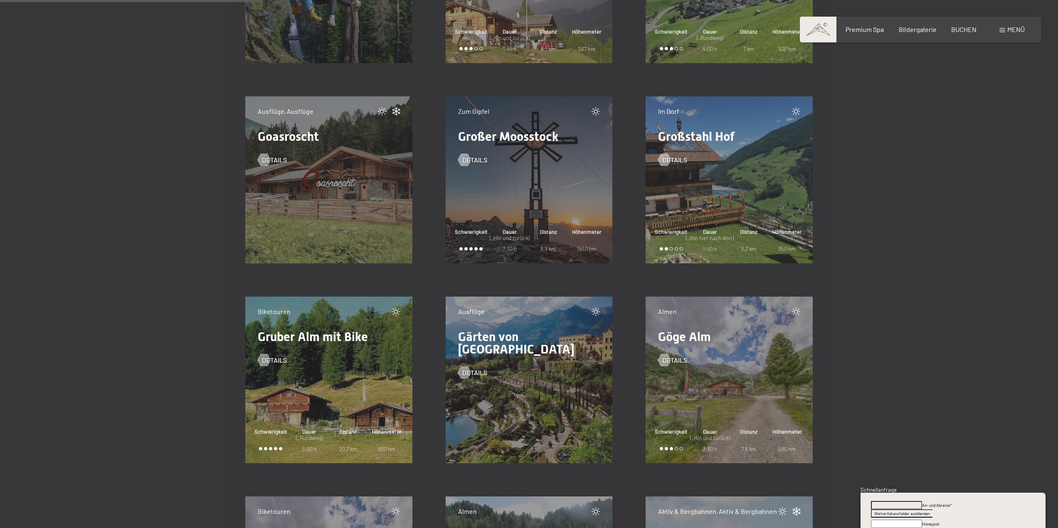
scroll to position [3532, 0]
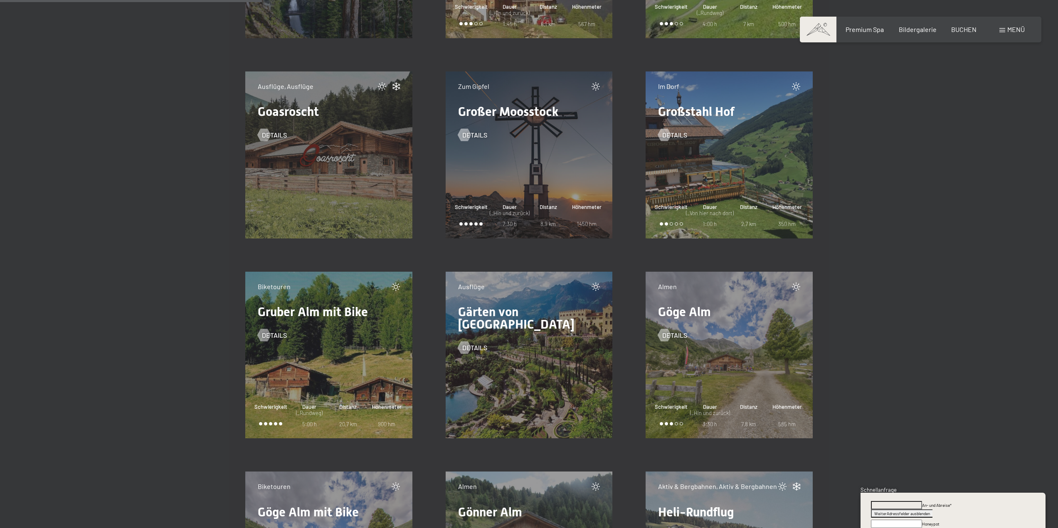
click at [508, 111] on span "Großer Moosstock" at bounding box center [508, 111] width 100 height 15
click at [473, 138] on span "Details" at bounding box center [482, 134] width 25 height 9
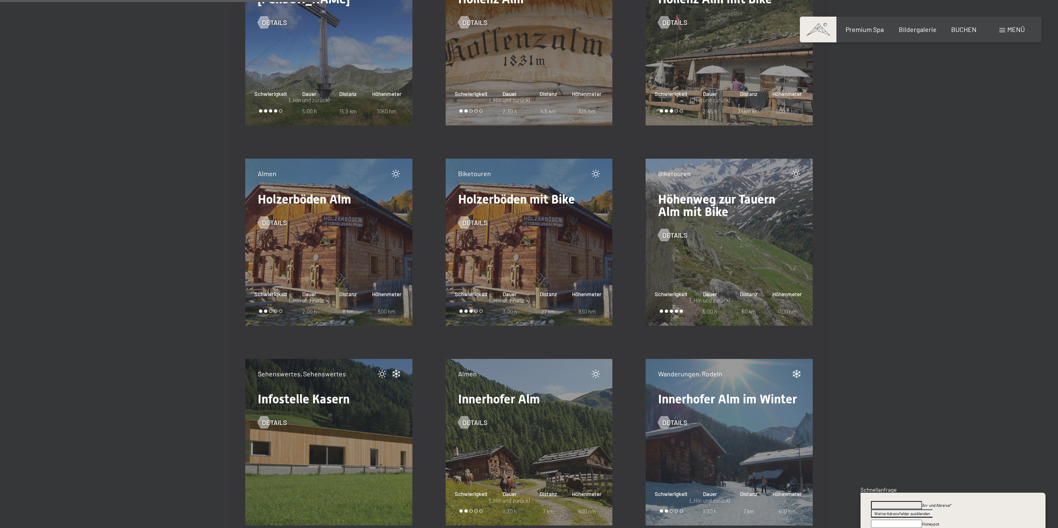
scroll to position [4446, 0]
click at [734, 252] on div "Biketouren Höhenweg zur Tauern Alm mit Bike Details Schwierigkeit Dauer (_Hin u…" at bounding box center [728, 241] width 167 height 167
click at [665, 231] on div at bounding box center [664, 234] width 7 height 12
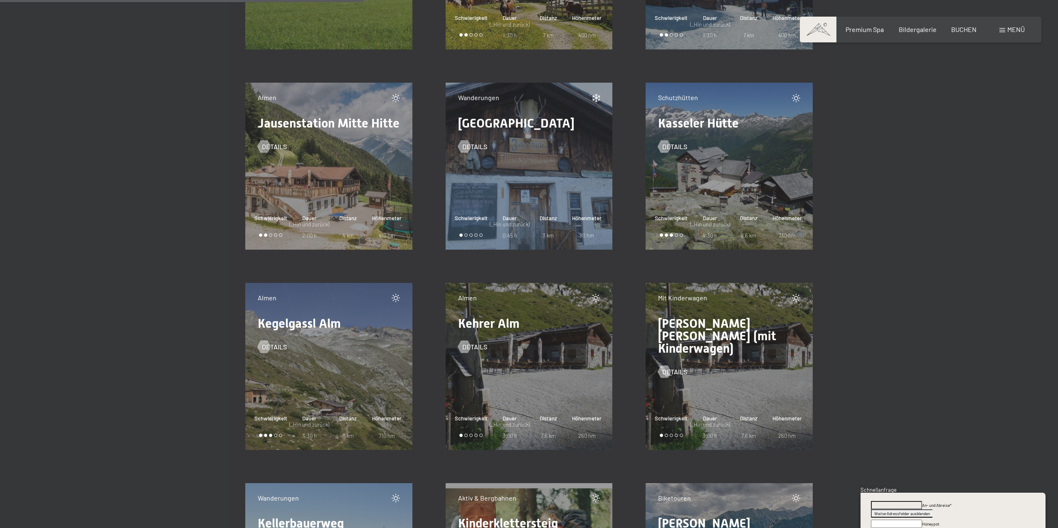
scroll to position [4903, 0]
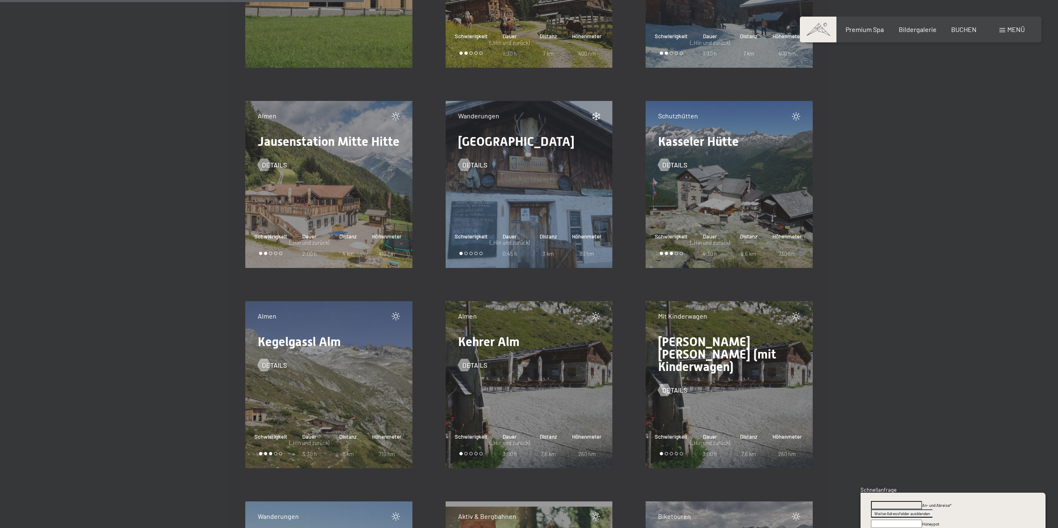
click at [733, 167] on div "Details" at bounding box center [729, 159] width 142 height 22
click at [668, 162] on div at bounding box center [664, 165] width 7 height 12
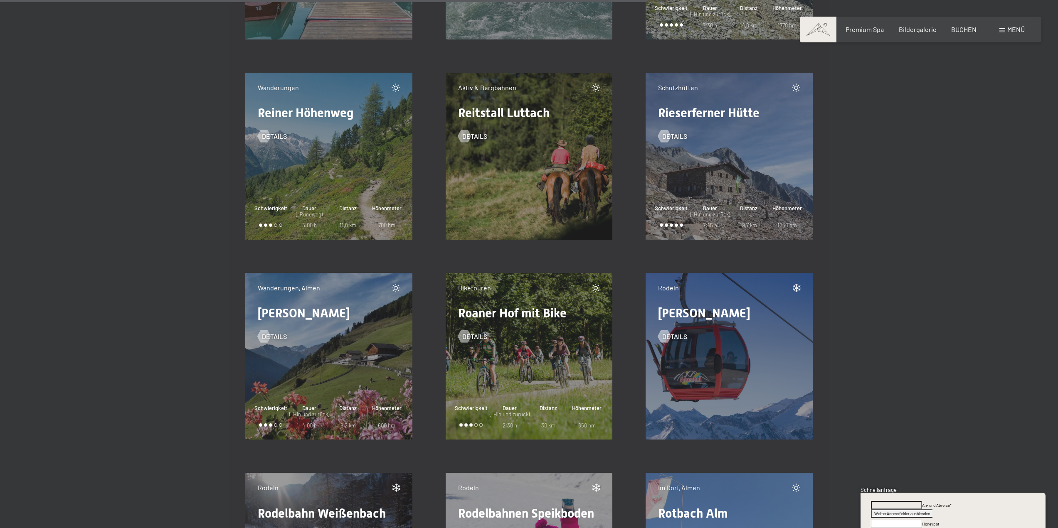
scroll to position [8726, 0]
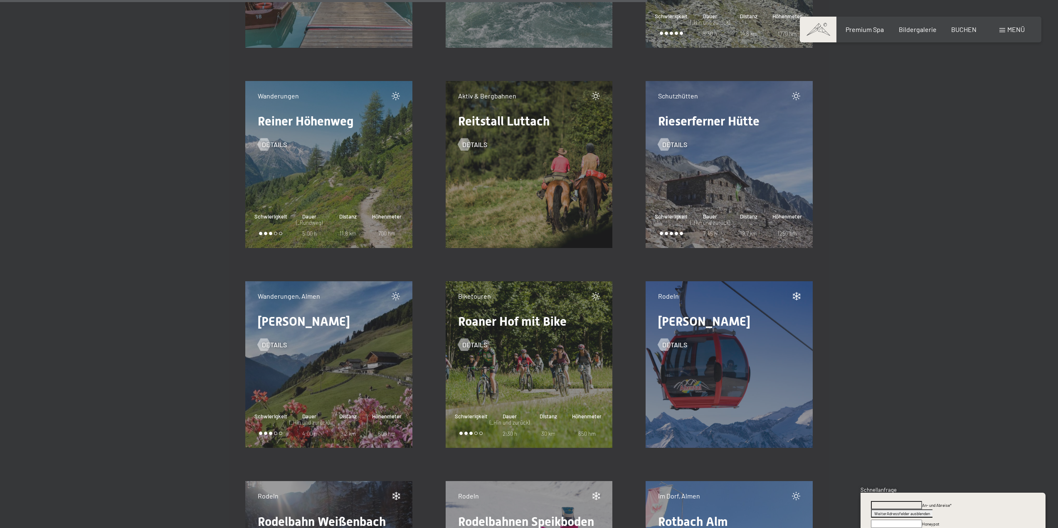
click at [498, 121] on span "Reitstall Luttach" at bounding box center [503, 121] width 91 height 15
click at [465, 143] on div at bounding box center [463, 144] width 7 height 12
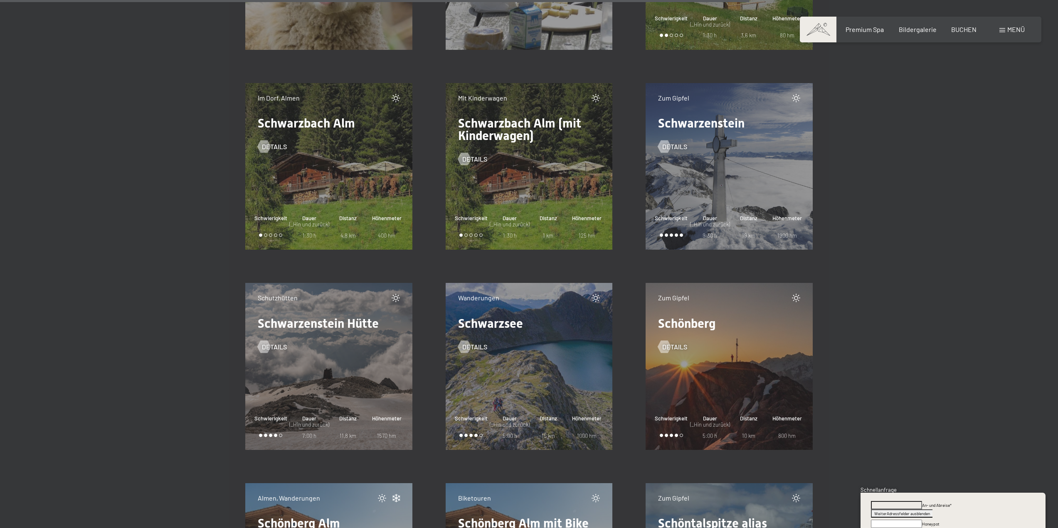
scroll to position [10139, 0]
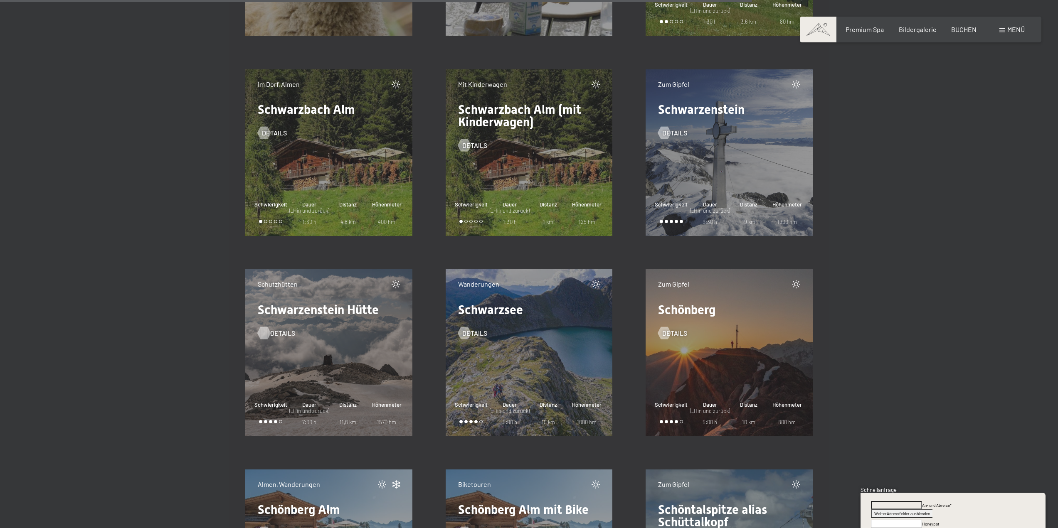
click at [267, 333] on div at bounding box center [263, 333] width 7 height 12
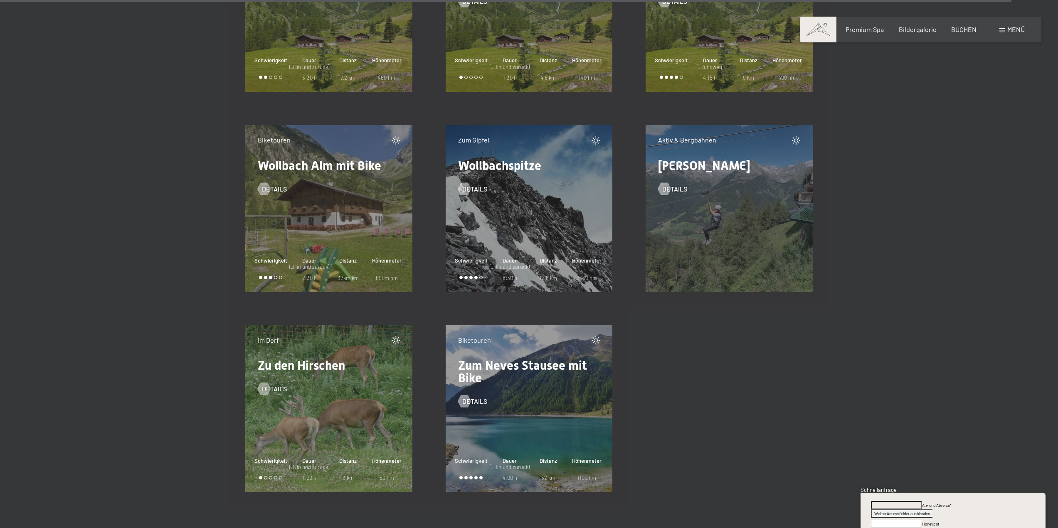
scroll to position [13671, 0]
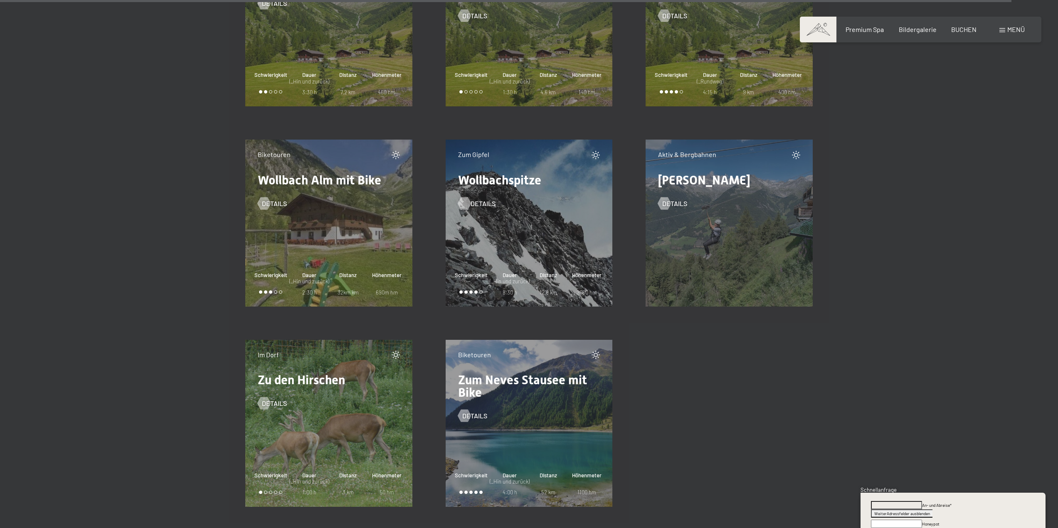
click at [467, 201] on div at bounding box center [463, 203] width 7 height 12
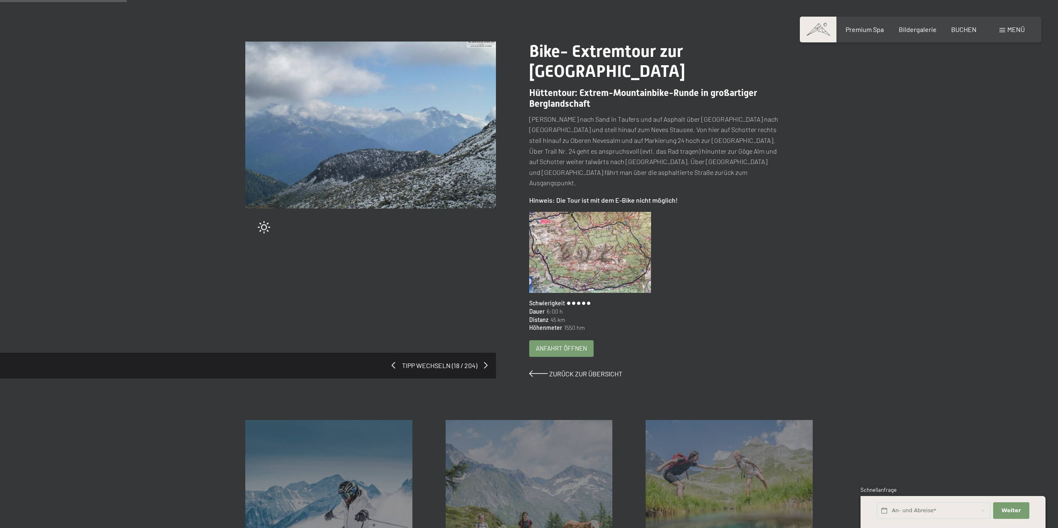
scroll to position [42, 0]
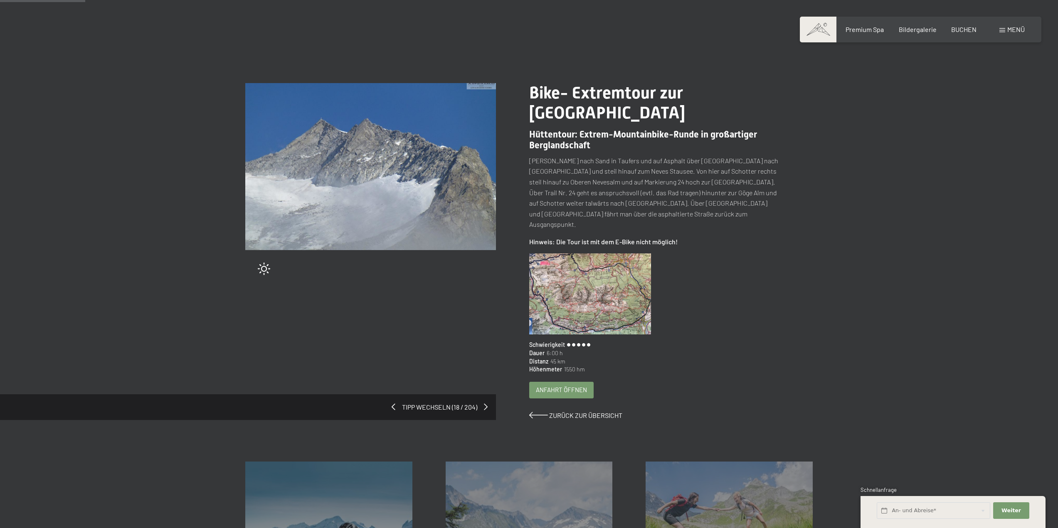
click at [588, 291] on img at bounding box center [590, 293] width 122 height 81
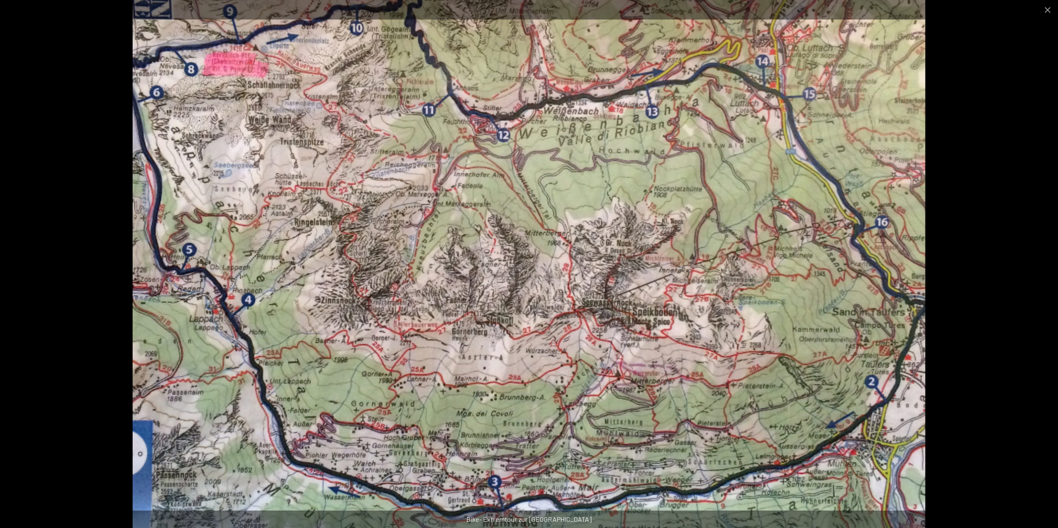
click at [964, 371] on div at bounding box center [529, 264] width 1058 height 528
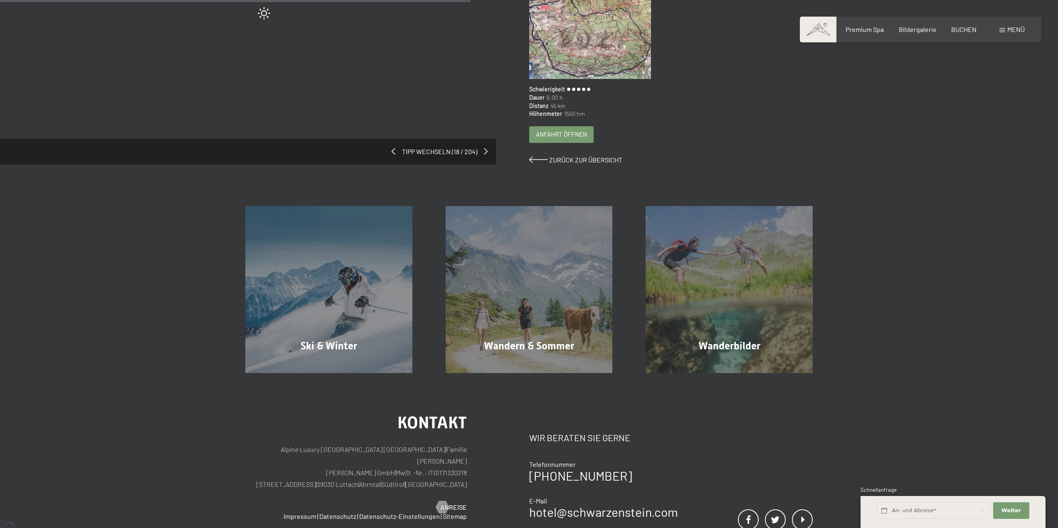
scroll to position [208, 0]
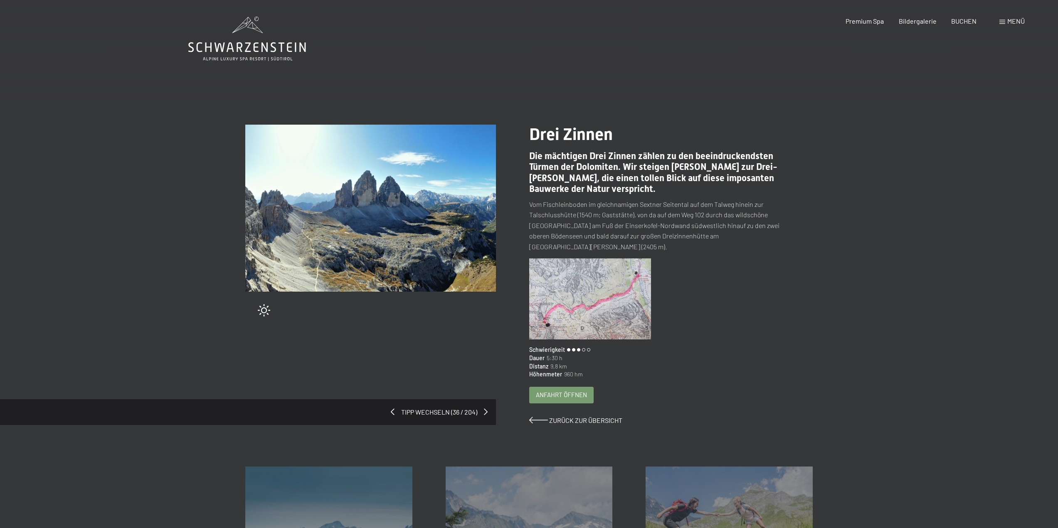
click at [590, 292] on img at bounding box center [590, 298] width 122 height 81
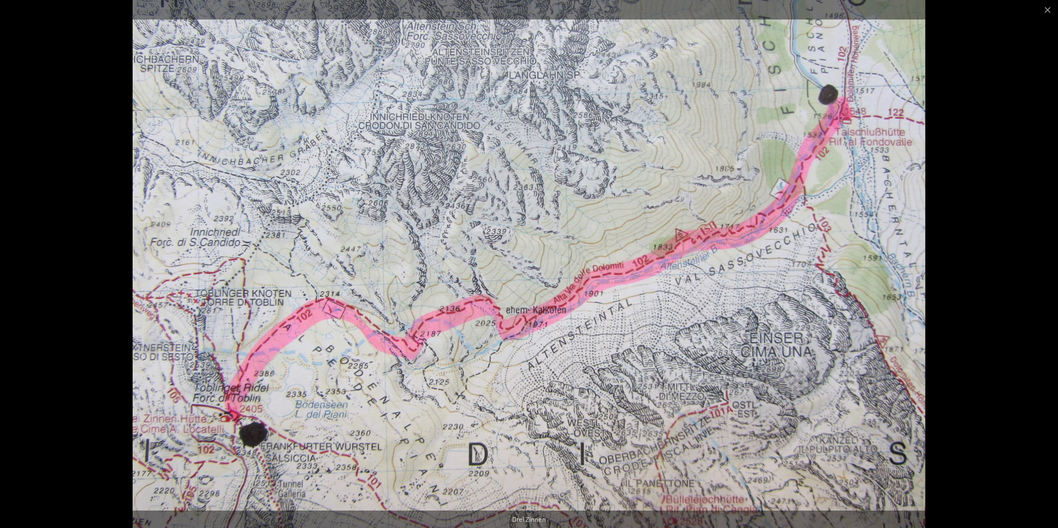
scroll to position [42, 0]
click at [977, 197] on div at bounding box center [529, 264] width 1058 height 528
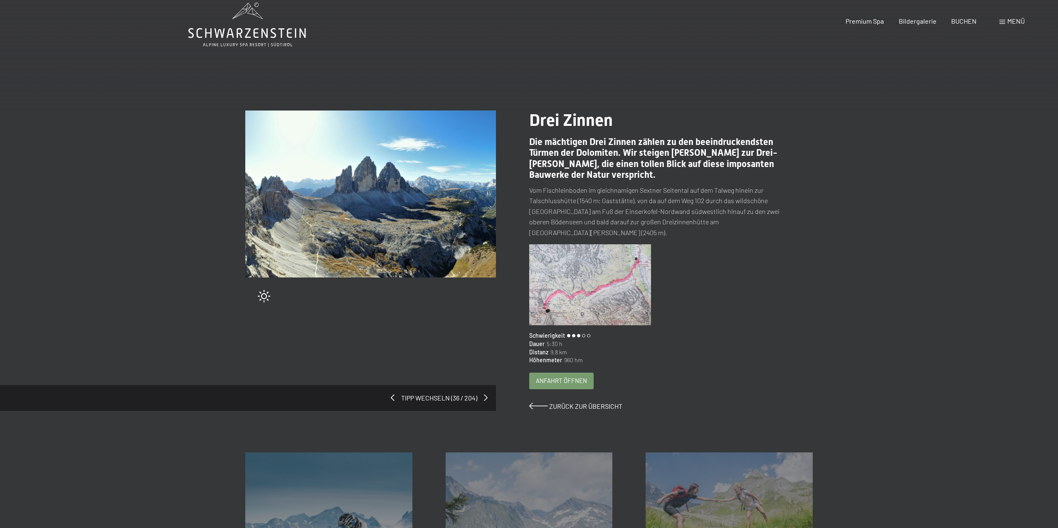
scroll to position [0, 0]
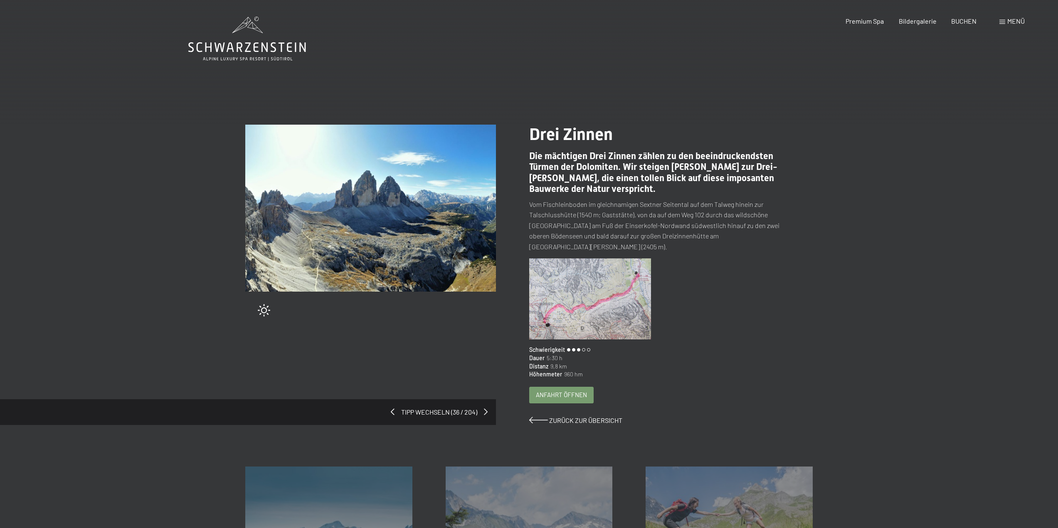
click at [363, 212] on img at bounding box center [370, 208] width 251 height 167
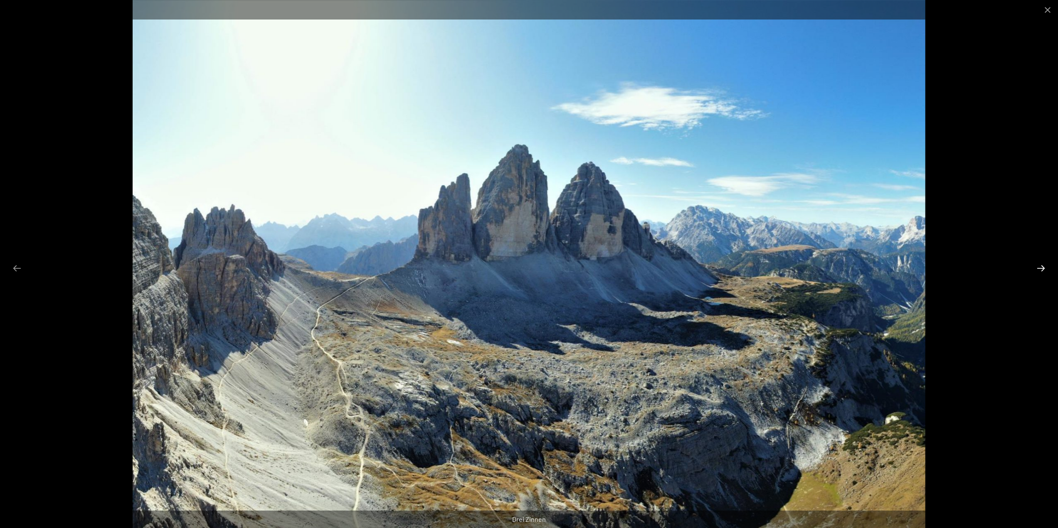
click at [1040, 266] on button "Next slide" at bounding box center [1040, 268] width 17 height 16
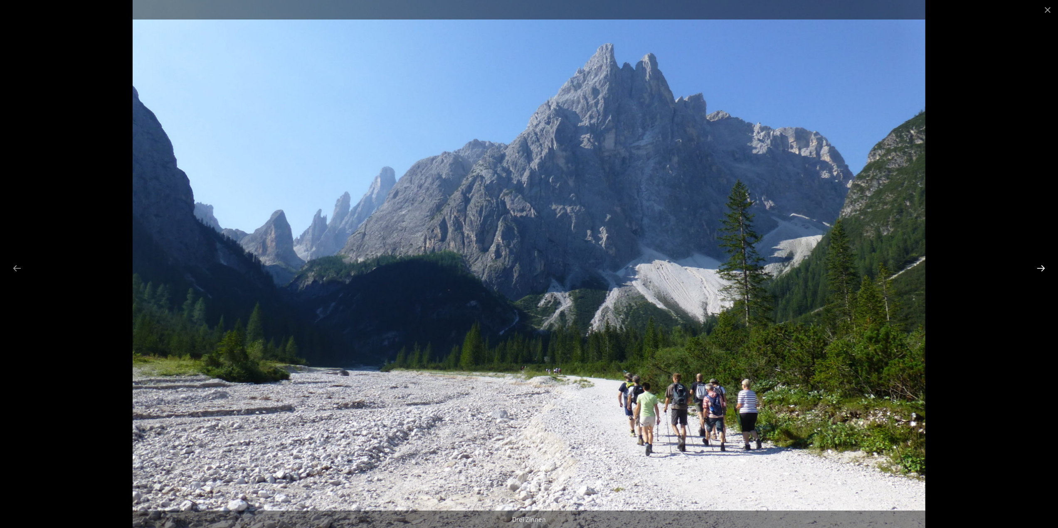
click at [1039, 266] on button "Next slide" at bounding box center [1040, 268] width 17 height 16
click at [1042, 9] on button "Close gallery" at bounding box center [1047, 10] width 21 height 20
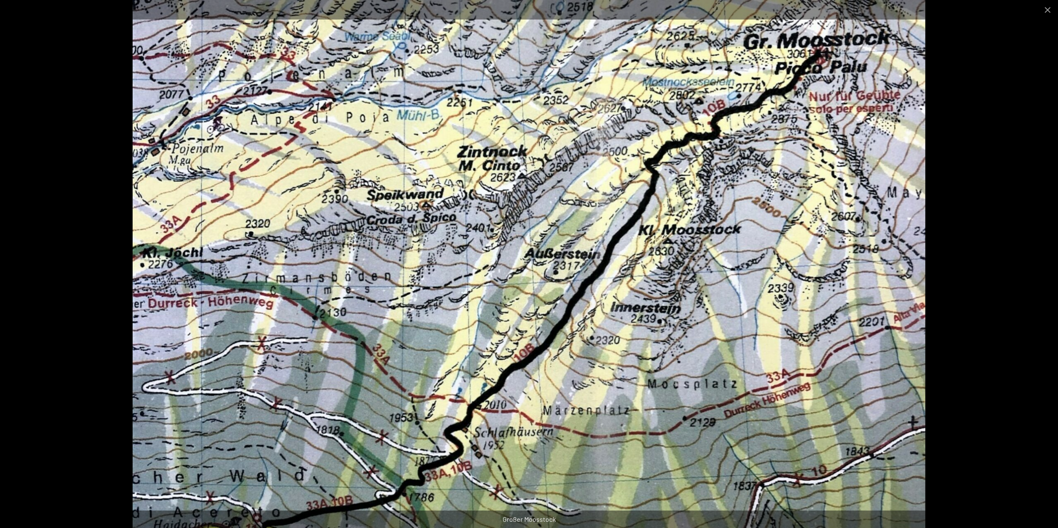
scroll to position [84, 0]
click at [1045, 8] on button "Close gallery" at bounding box center [1047, 10] width 21 height 20
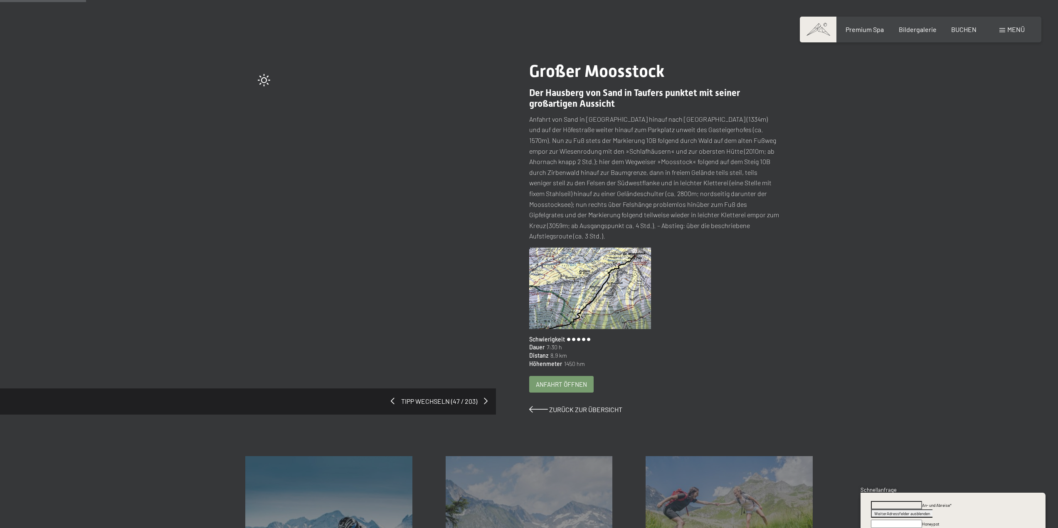
scroll to position [42, 0]
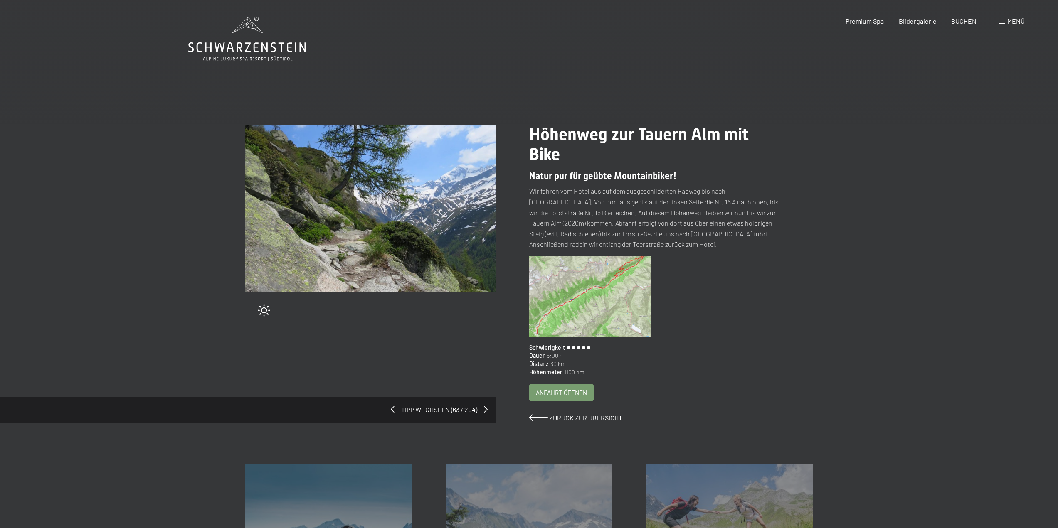
click at [600, 300] on img at bounding box center [590, 296] width 122 height 81
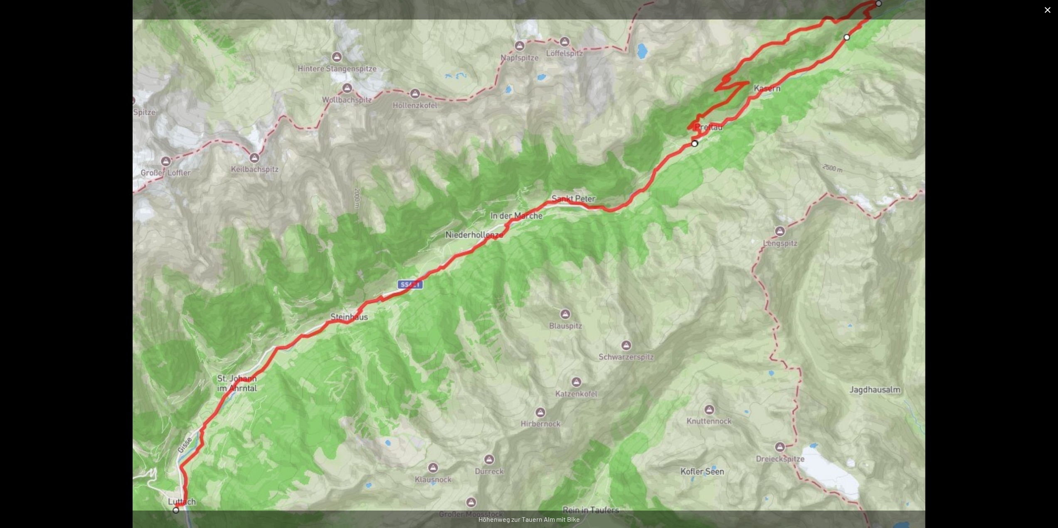
click at [1053, 9] on button "Close gallery" at bounding box center [1047, 10] width 21 height 20
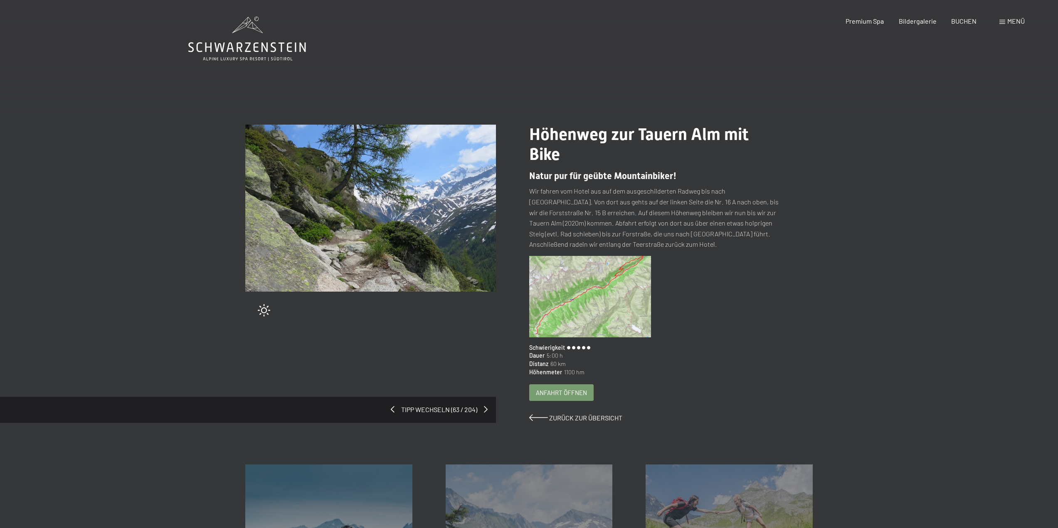
click at [443, 205] on img at bounding box center [370, 208] width 251 height 167
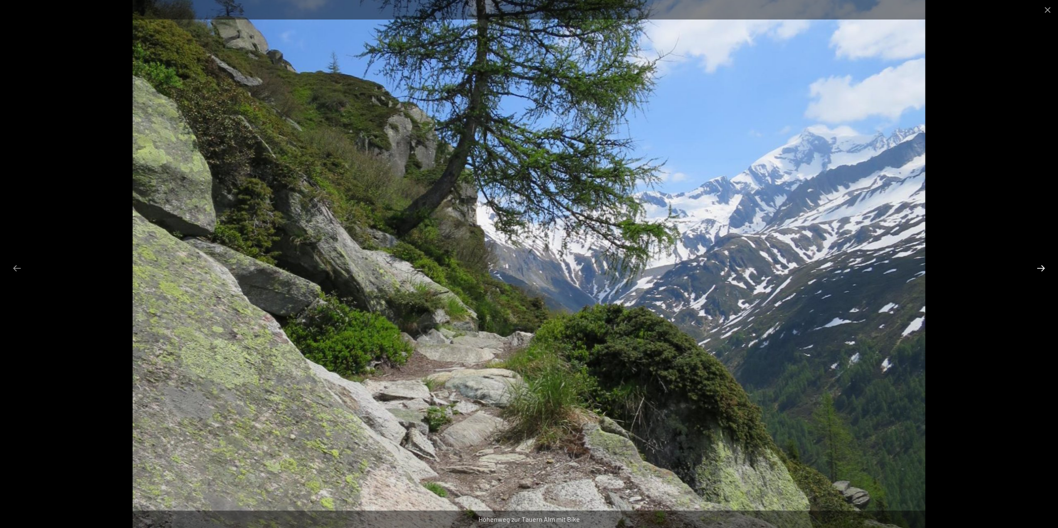
click at [1042, 267] on button "Next slide" at bounding box center [1040, 268] width 17 height 16
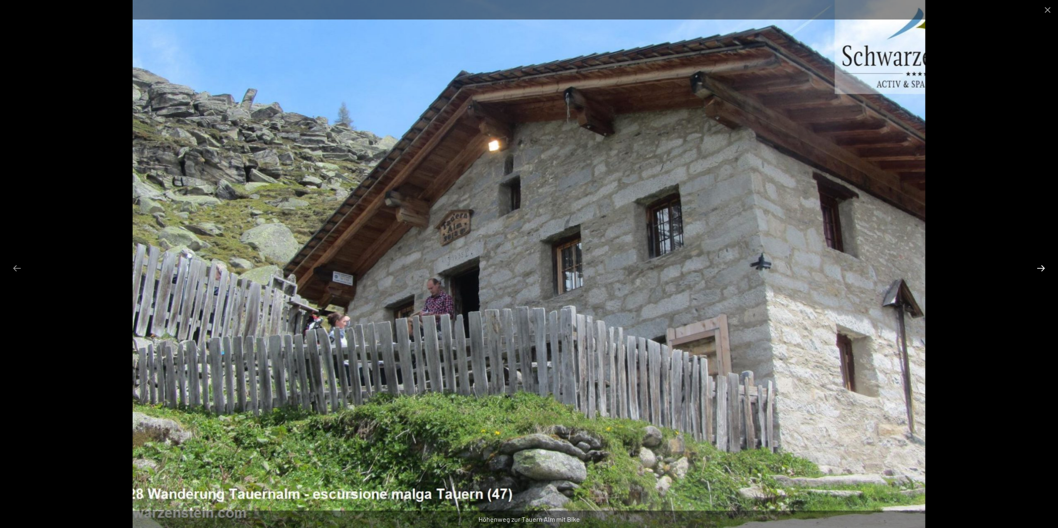
click at [1041, 268] on button "Next slide" at bounding box center [1040, 268] width 17 height 16
click at [1048, 9] on button "Close gallery" at bounding box center [1047, 10] width 21 height 20
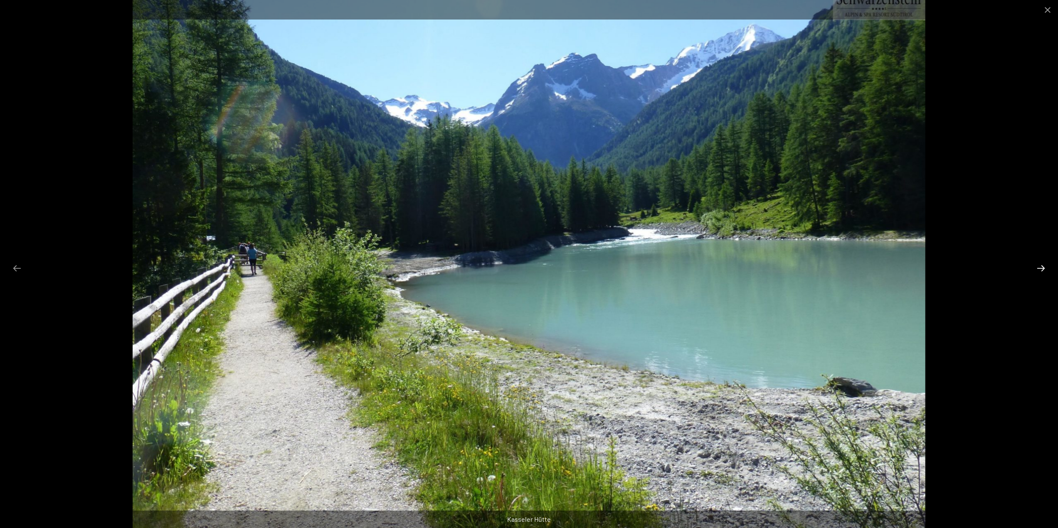
click at [1041, 268] on button "Next slide" at bounding box center [1040, 268] width 17 height 16
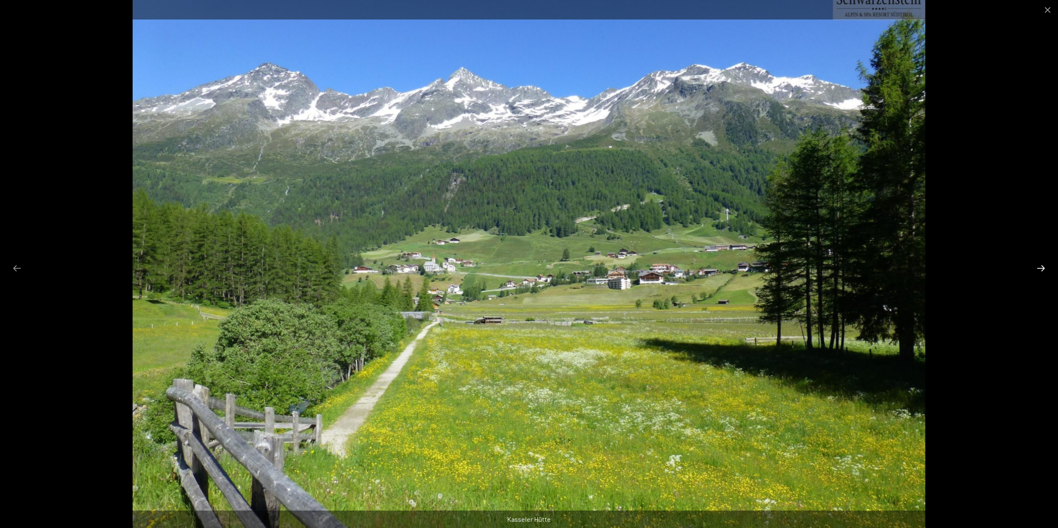
click at [1041, 268] on button "Next slide" at bounding box center [1040, 268] width 17 height 16
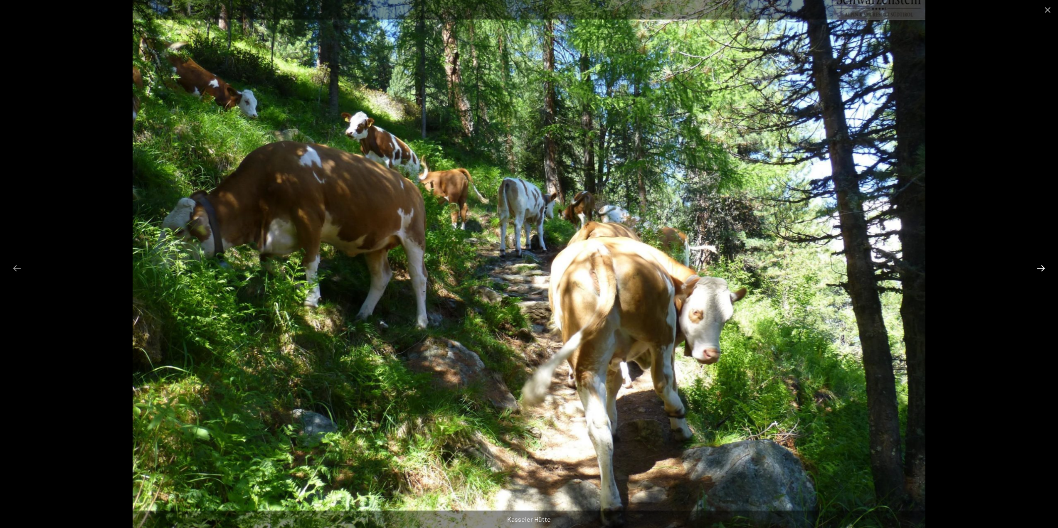
click at [1041, 268] on button "Next slide" at bounding box center [1040, 268] width 17 height 16
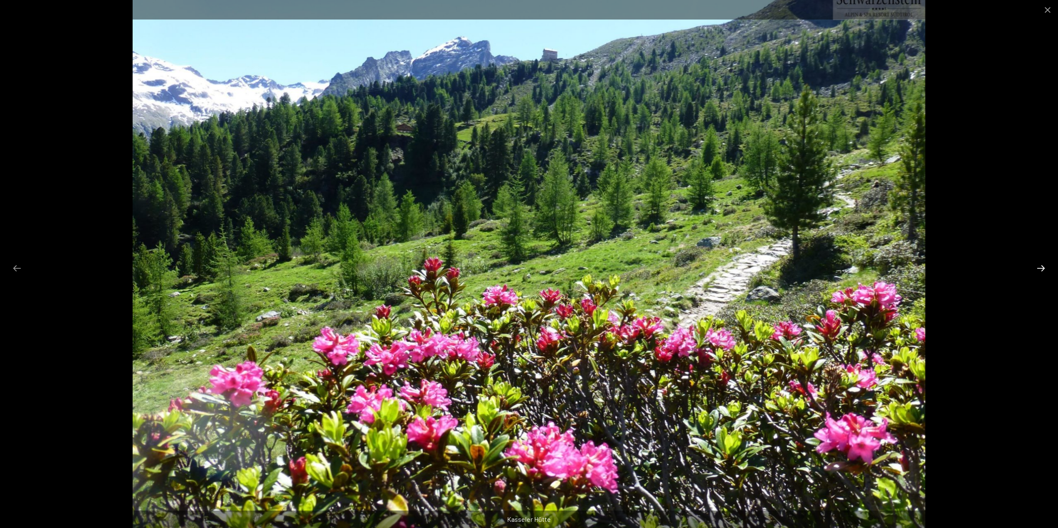
click at [1041, 268] on button "Next slide" at bounding box center [1040, 268] width 17 height 16
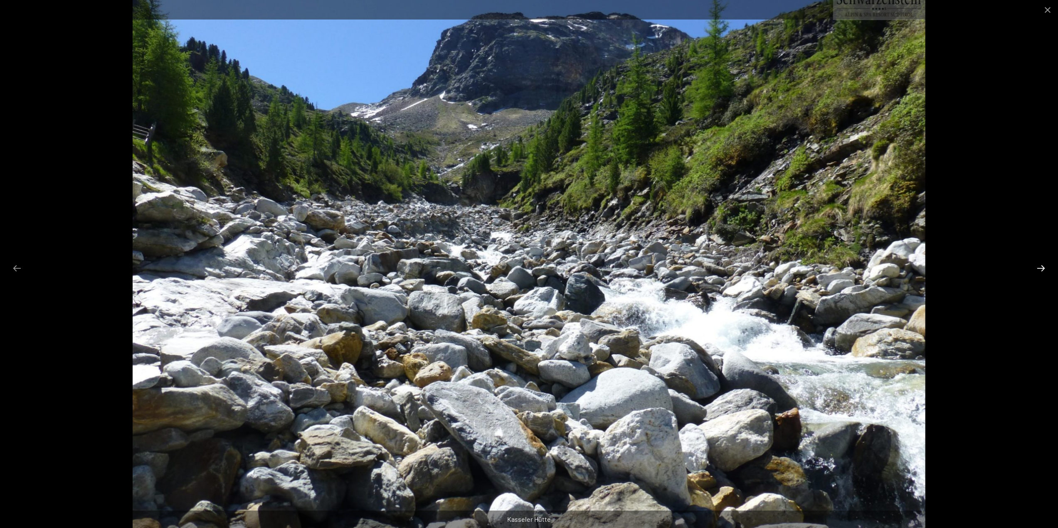
click at [1041, 268] on button "Next slide" at bounding box center [1040, 268] width 17 height 16
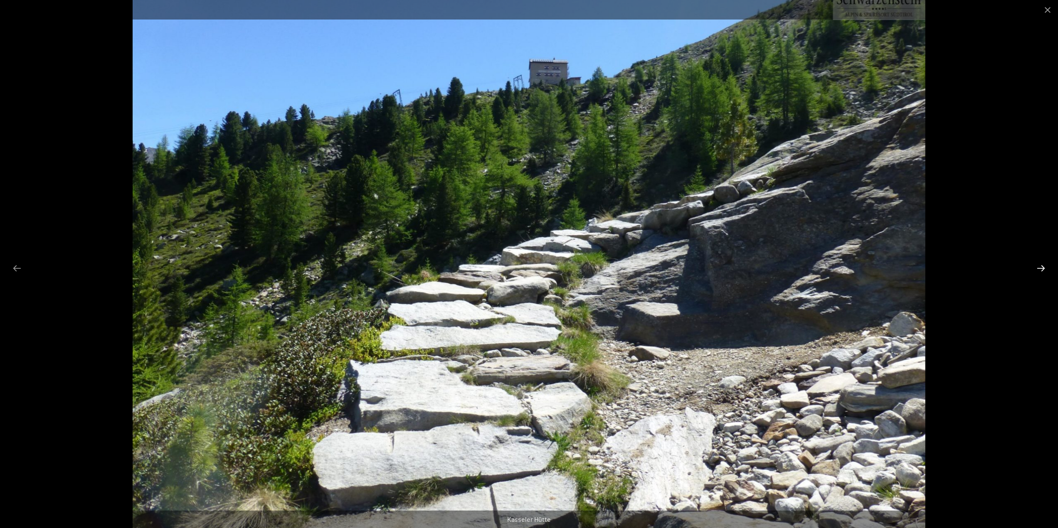
click at [1039, 266] on button "Next slide" at bounding box center [1040, 268] width 17 height 16
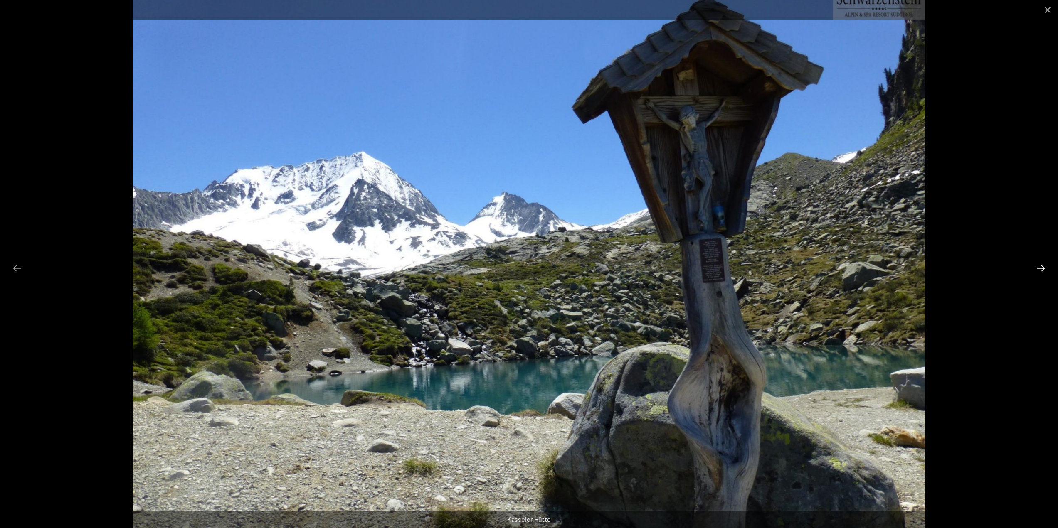
click at [1039, 266] on button "Next slide" at bounding box center [1040, 268] width 17 height 16
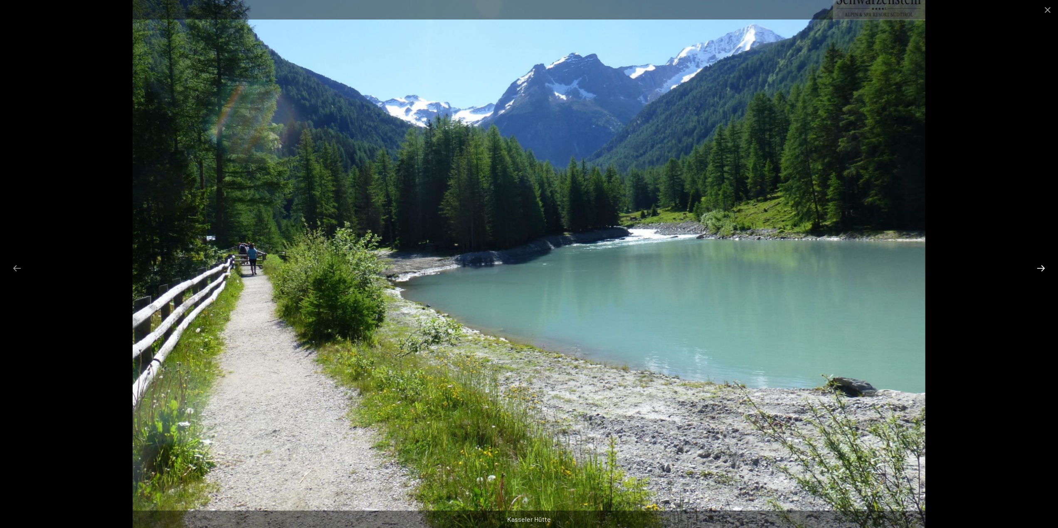
click at [1039, 266] on button "Next slide" at bounding box center [1040, 268] width 17 height 16
click at [1043, 6] on button "Close gallery" at bounding box center [1047, 10] width 21 height 20
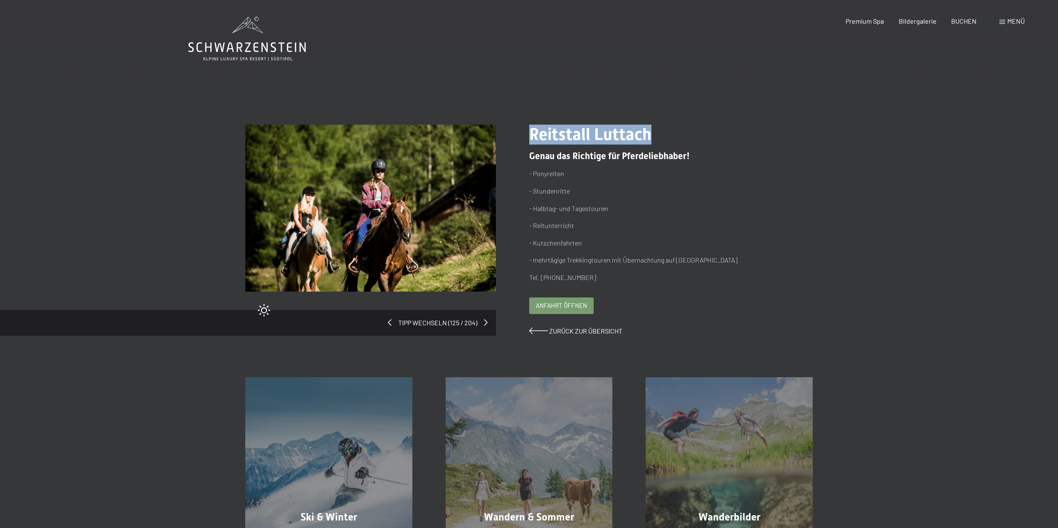
drag, startPoint x: 530, startPoint y: 134, endPoint x: 657, endPoint y: 135, distance: 126.7
click at [660, 134] on h1 "Reitstall Luttach" at bounding box center [654, 135] width 251 height 20
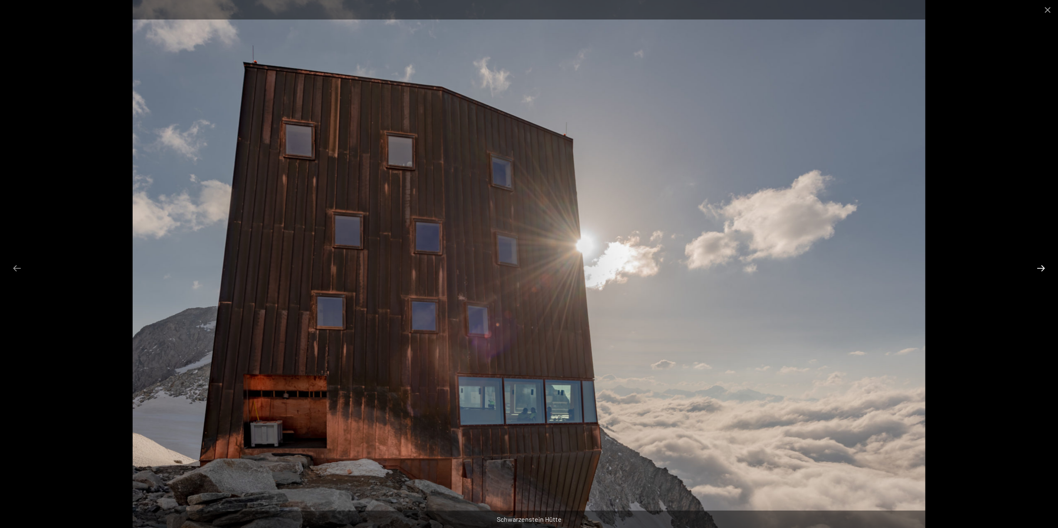
click at [1039, 266] on button "Next slide" at bounding box center [1040, 268] width 17 height 16
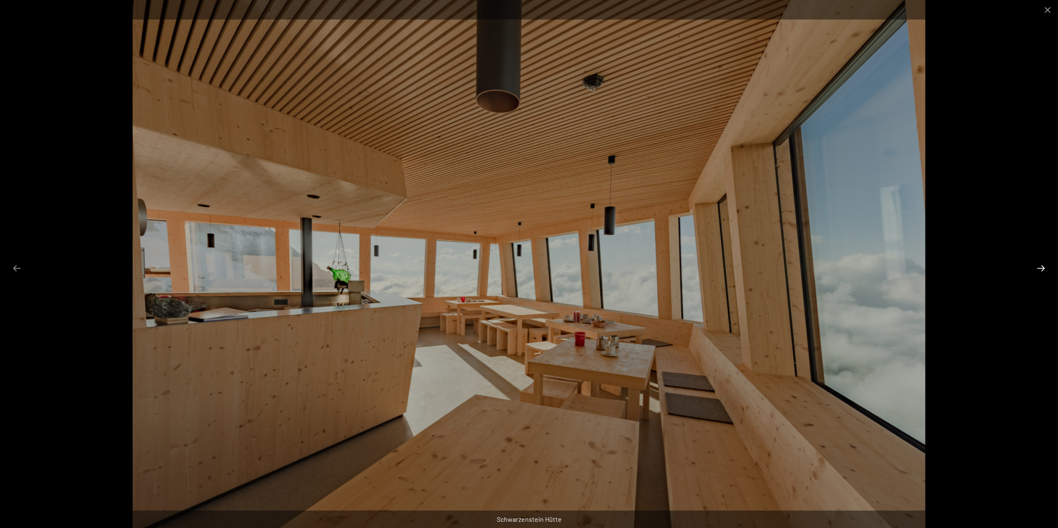
click at [1038, 266] on button "Next slide" at bounding box center [1040, 268] width 17 height 16
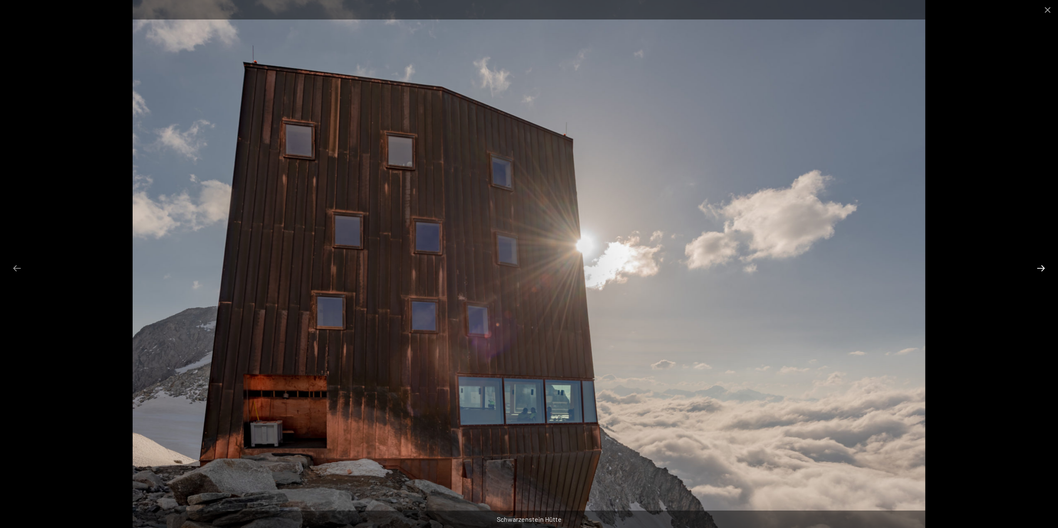
click at [1038, 266] on button "Next slide" at bounding box center [1040, 268] width 17 height 16
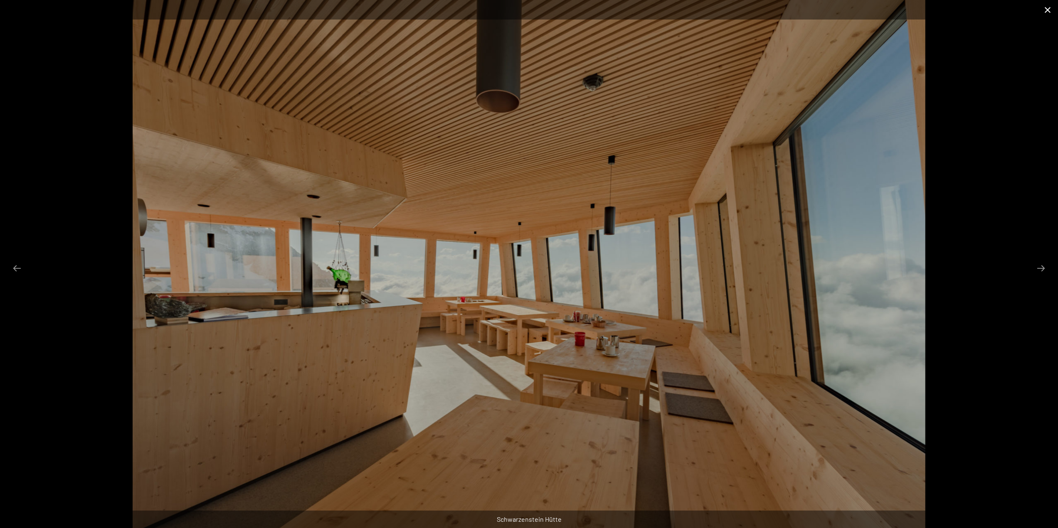
click at [1048, 10] on button "Close gallery" at bounding box center [1047, 10] width 21 height 20
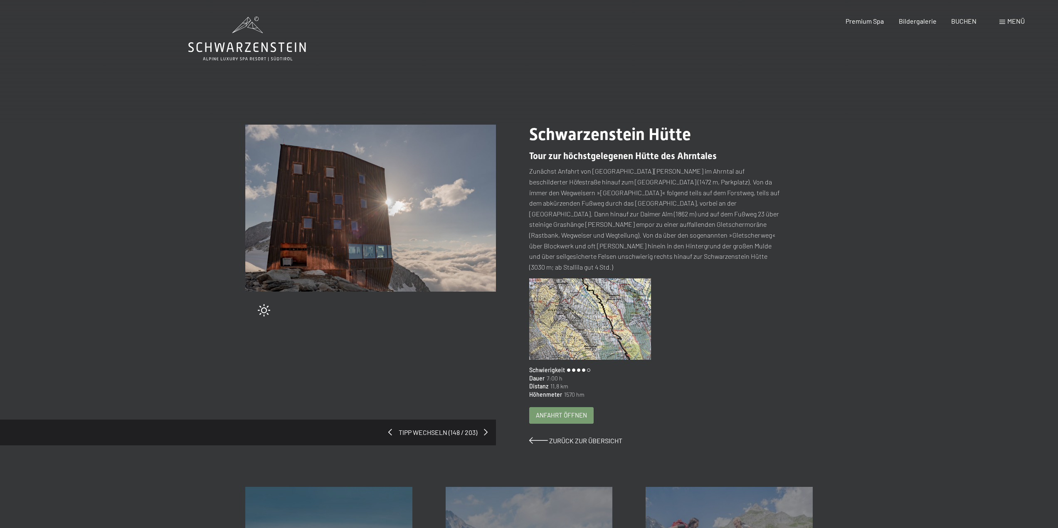
click at [613, 302] on img at bounding box center [590, 318] width 122 height 81
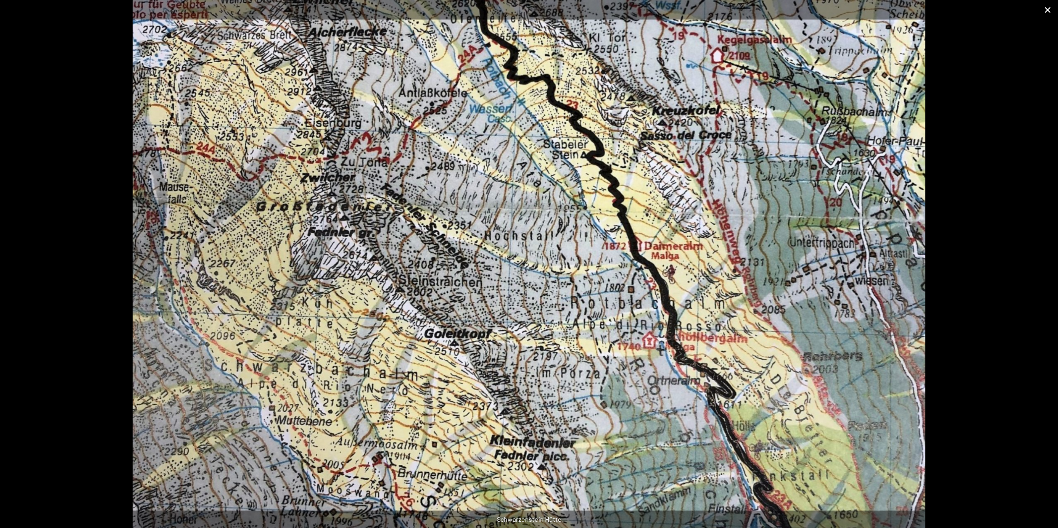
click at [1048, 9] on button "Close gallery" at bounding box center [1047, 10] width 21 height 20
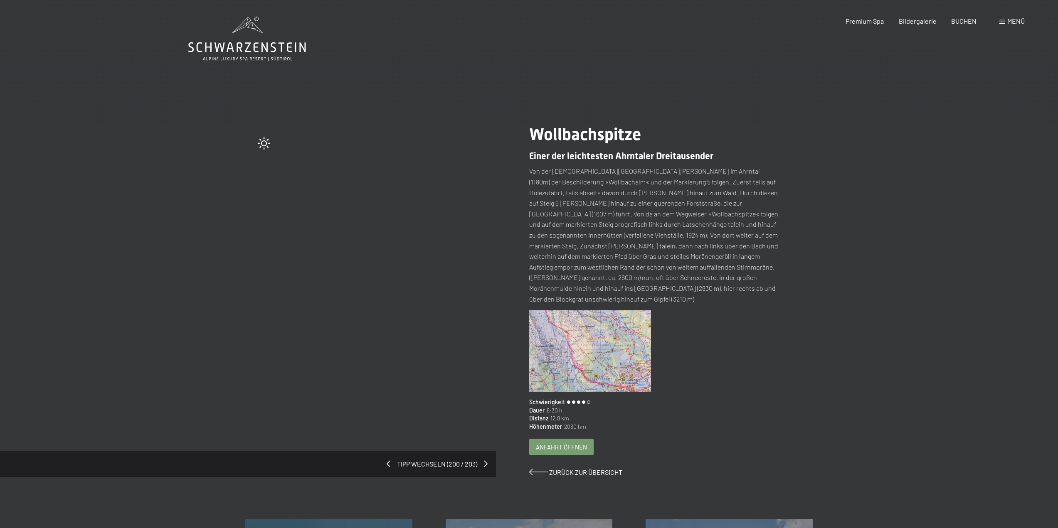
click at [570, 346] on img at bounding box center [590, 350] width 122 height 81
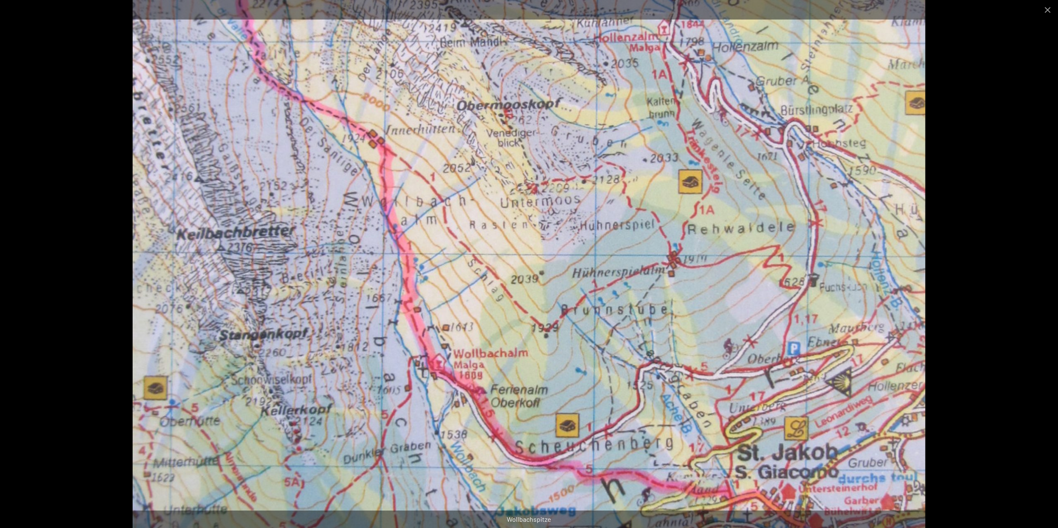
click at [975, 286] on div at bounding box center [529, 264] width 1058 height 528
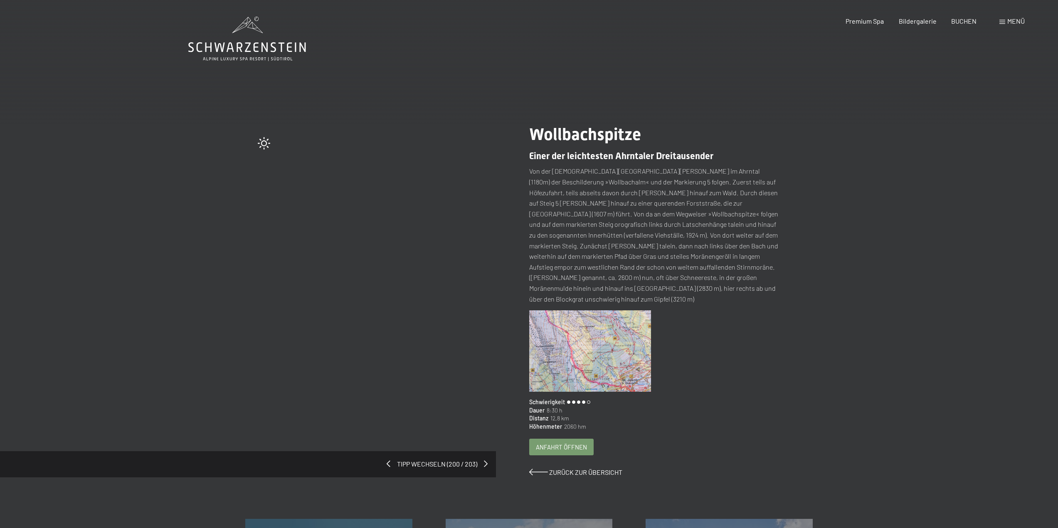
click at [260, 41] on icon at bounding box center [247, 39] width 118 height 44
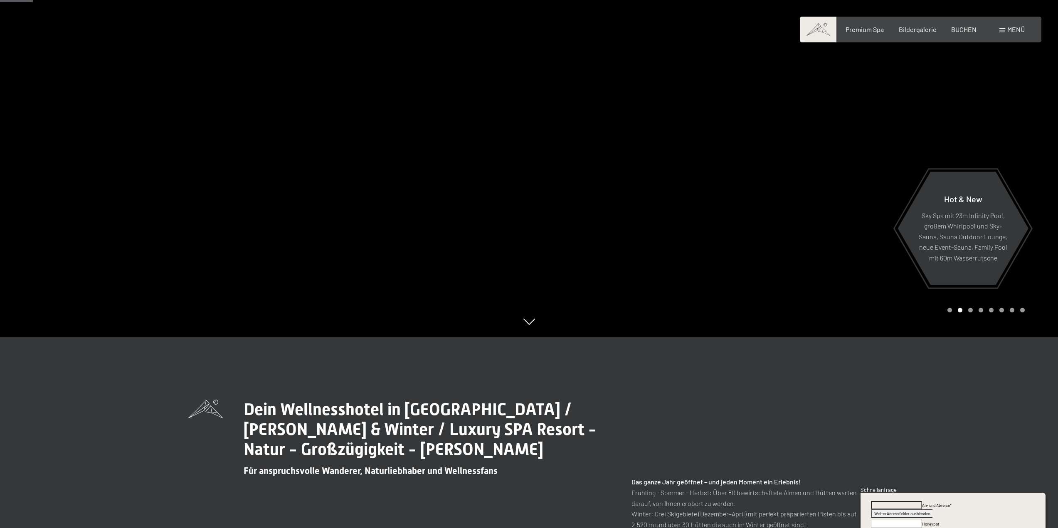
scroll to position [248, 0]
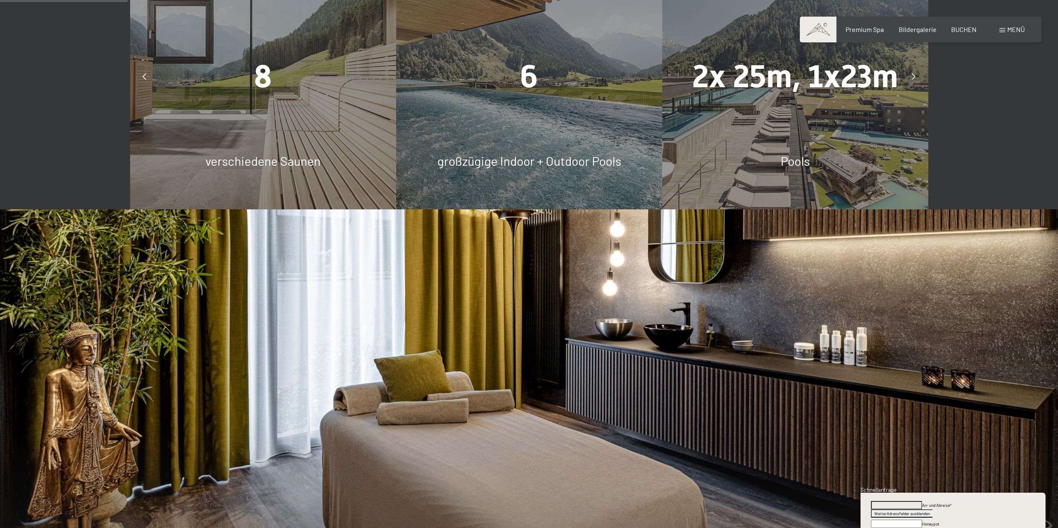
scroll to position [706, 0]
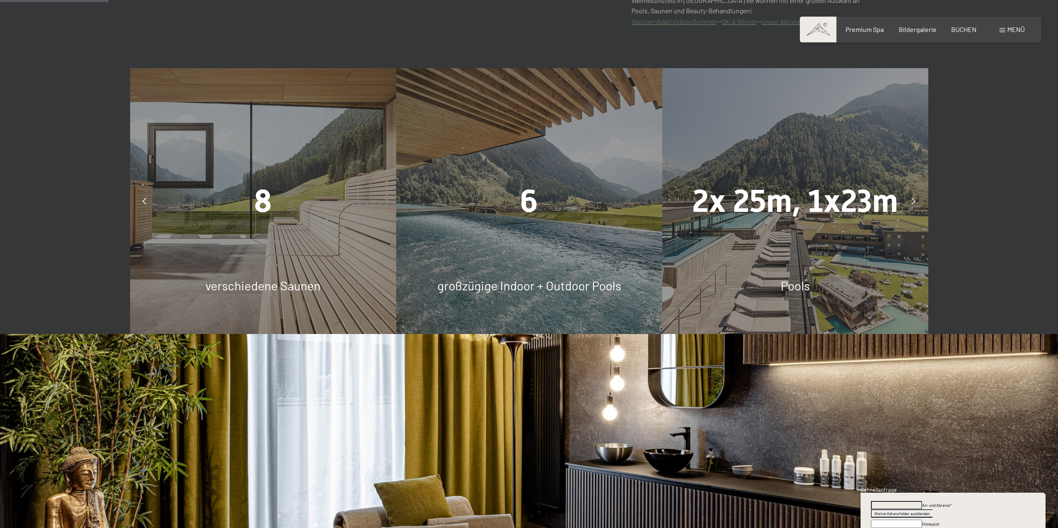
click at [226, 194] on div "8" at bounding box center [263, 201] width 266 height 44
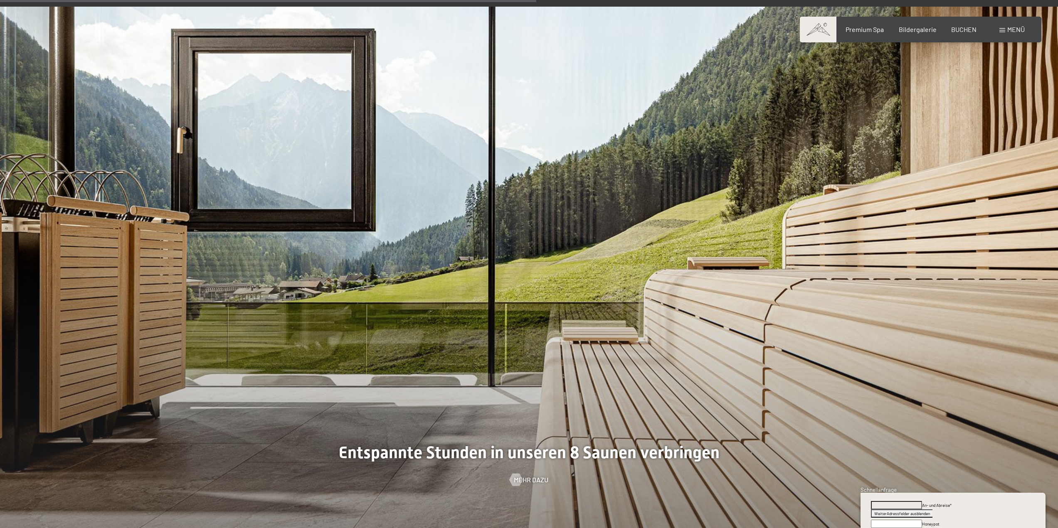
scroll to position [3116, 0]
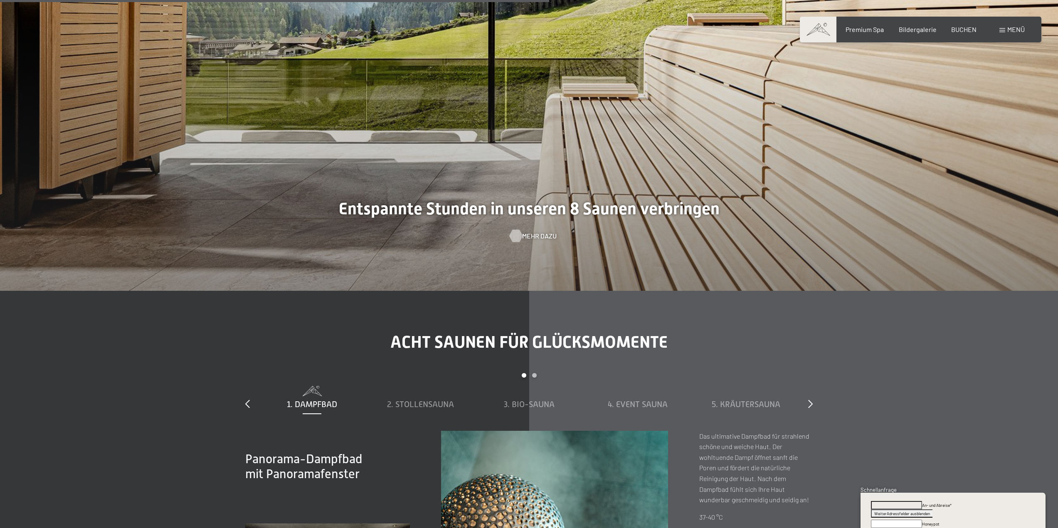
click at [522, 238] on span "Mehr dazu" at bounding box center [539, 235] width 34 height 9
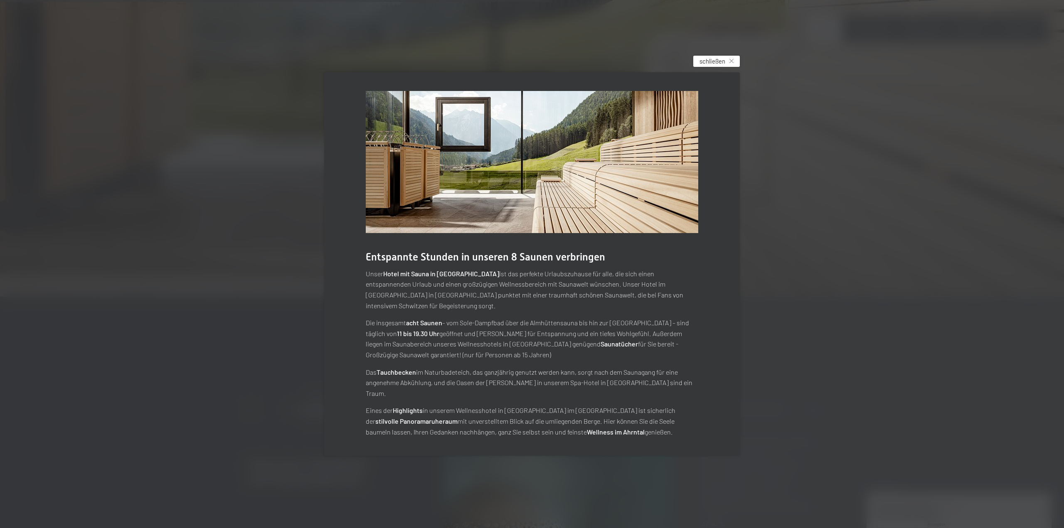
click at [724, 66] on span "schließen" at bounding box center [712, 61] width 26 height 9
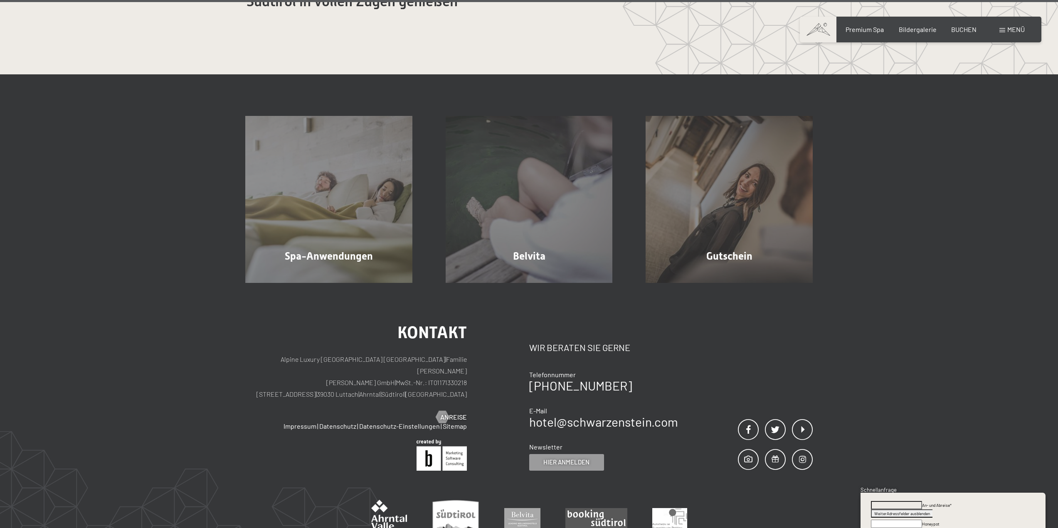
scroll to position [6040, 0]
